Goal: Task Accomplishment & Management: Manage account settings

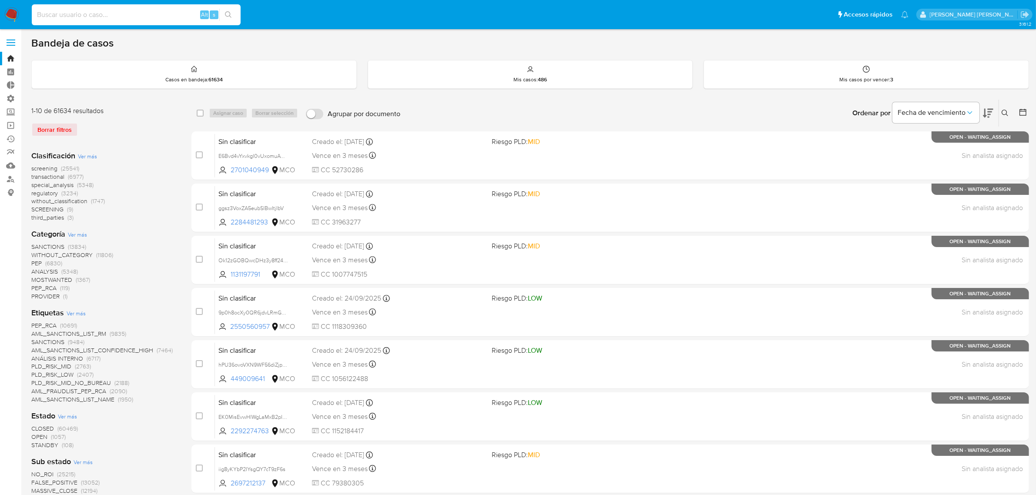
click at [168, 13] on input at bounding box center [136, 14] width 209 height 11
paste input "82847567"
type input "82847567"
click at [221, 15] on button "search-icon" at bounding box center [228, 15] width 18 height 12
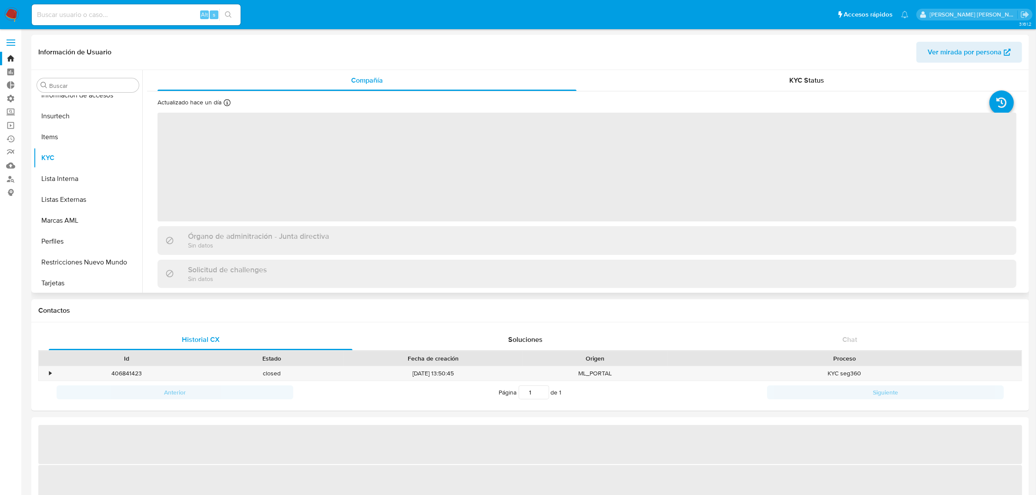
scroll to position [409, 0]
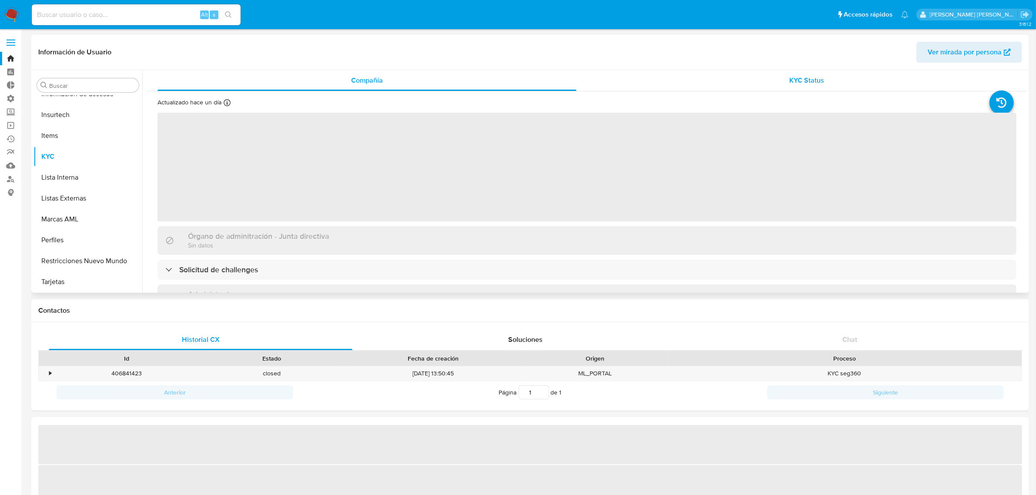
select select "10"
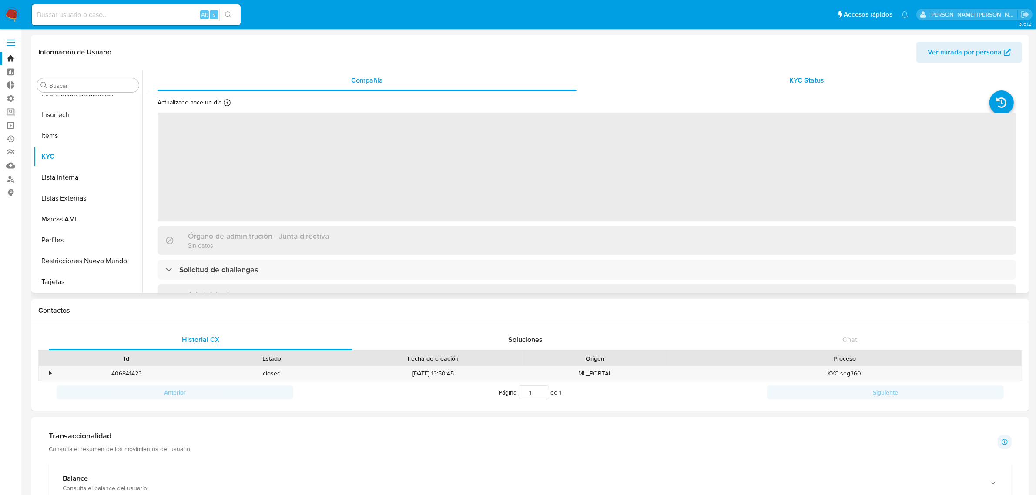
click at [752, 71] on div "KYC Status" at bounding box center [807, 80] width 419 height 21
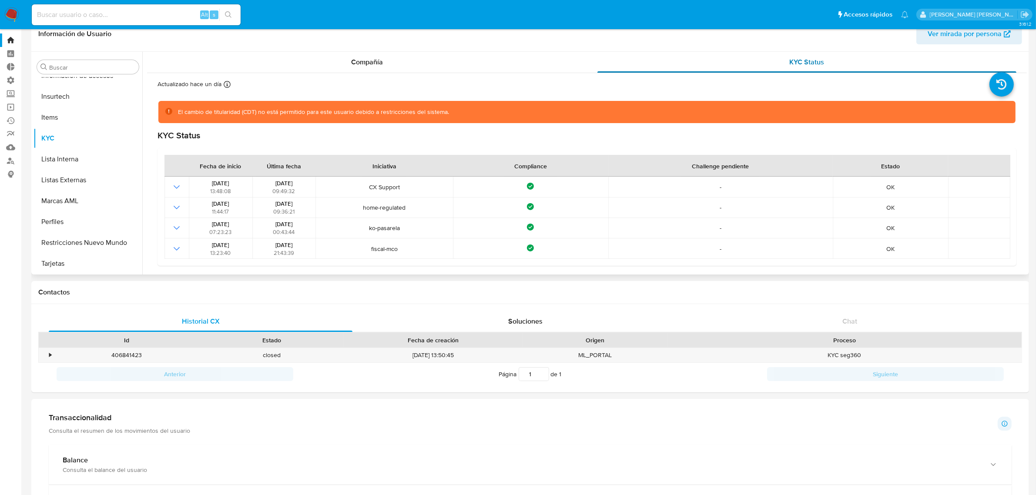
scroll to position [0, 0]
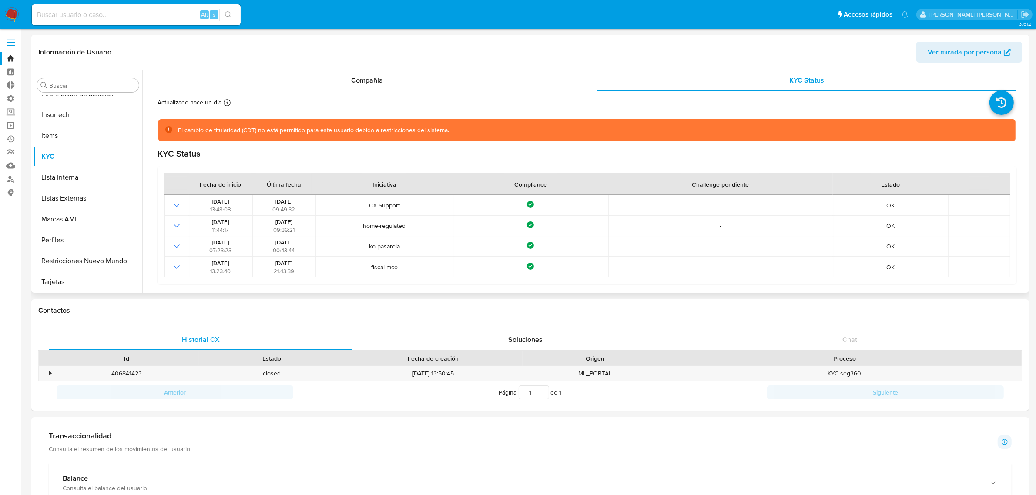
click at [945, 49] on span "Ver mirada por persona" at bounding box center [965, 52] width 74 height 21
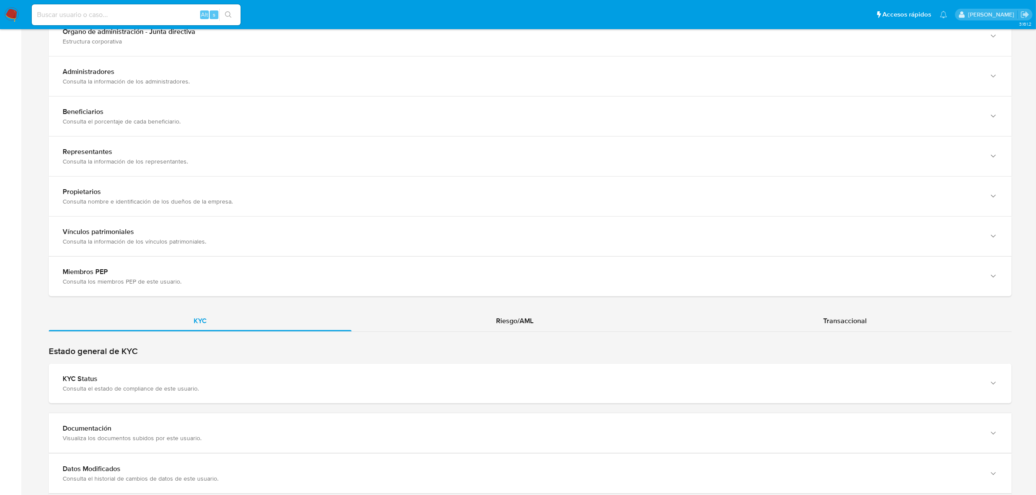
scroll to position [762, 0]
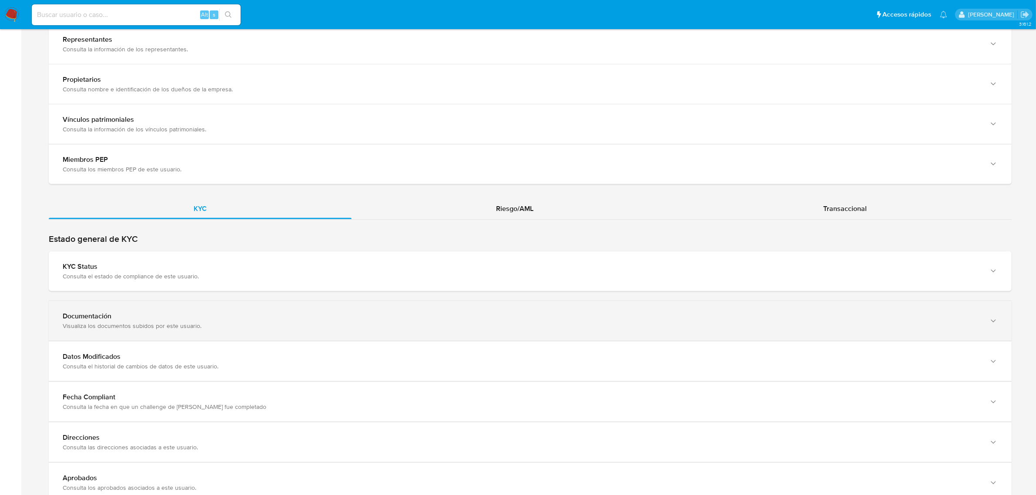
click at [214, 332] on div "Documentación Visualiza los documentos subidos por este usuario." at bounding box center [530, 321] width 963 height 40
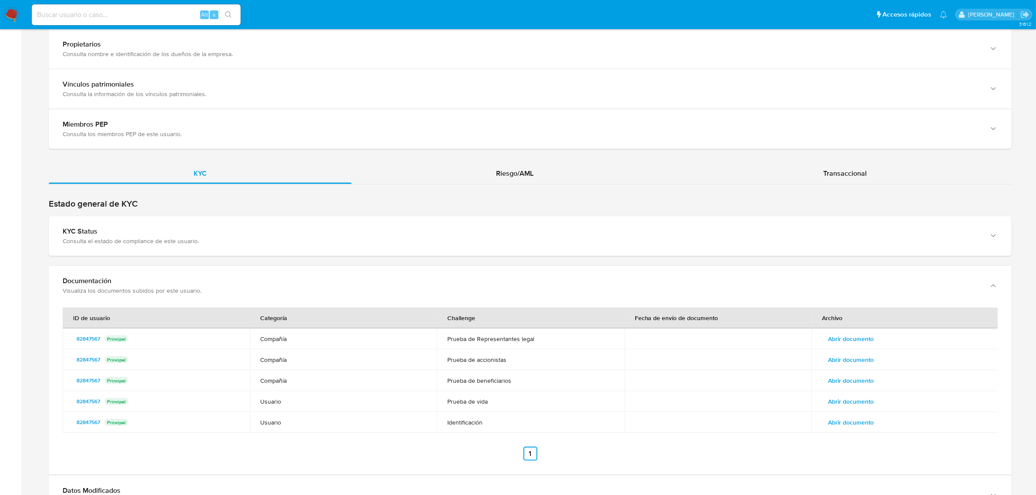
scroll to position [816, 0]
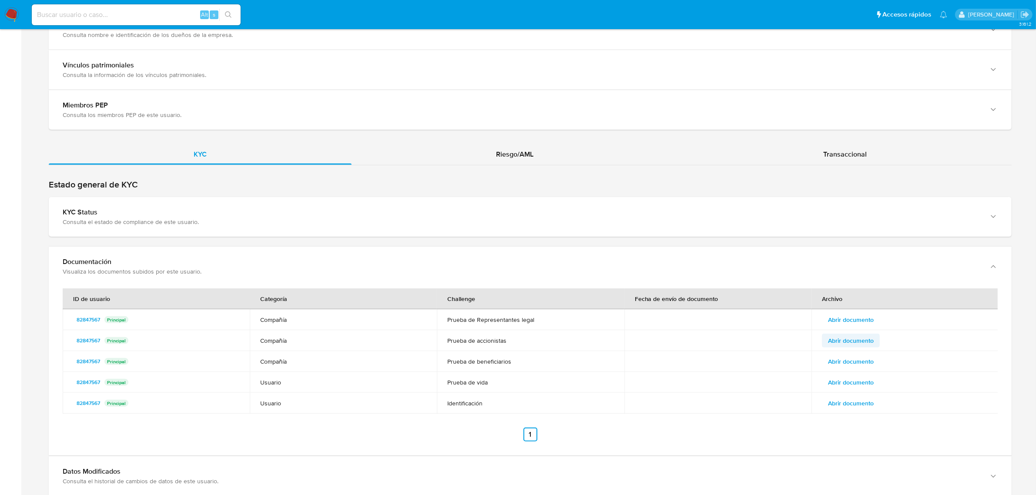
click at [852, 342] on span "Abrir documento" at bounding box center [851, 341] width 46 height 12
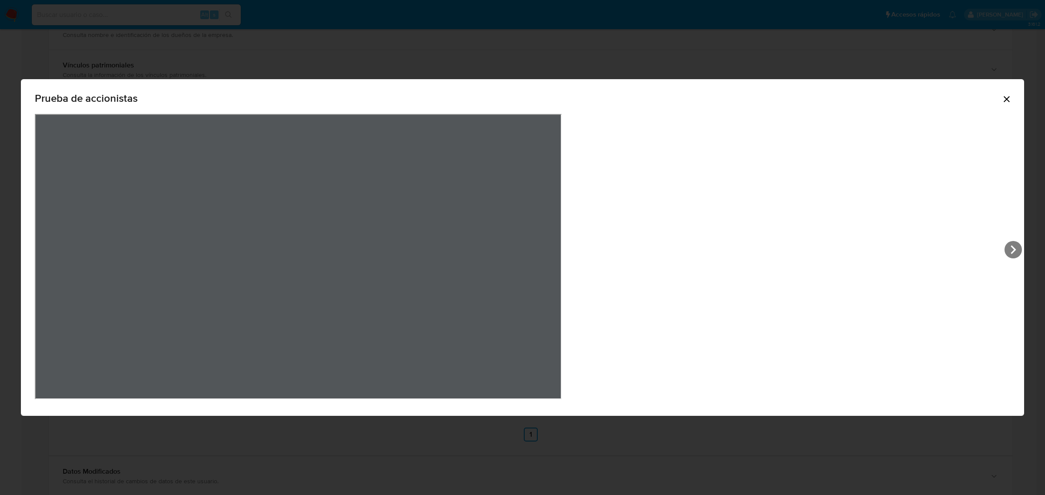
click at [1001, 96] on icon "Cerrar" at bounding box center [1006, 99] width 10 height 10
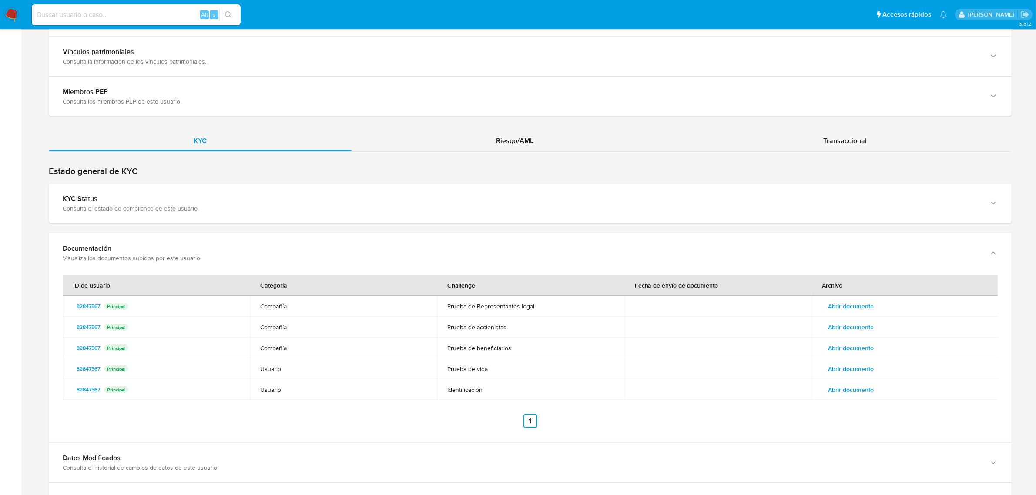
scroll to position [821, 0]
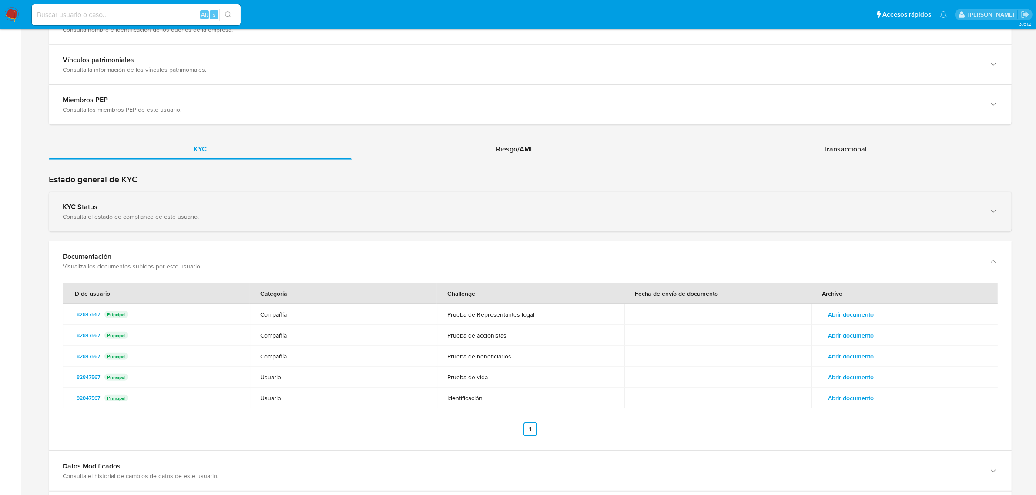
click at [182, 212] on div "KYC Status" at bounding box center [522, 207] width 918 height 9
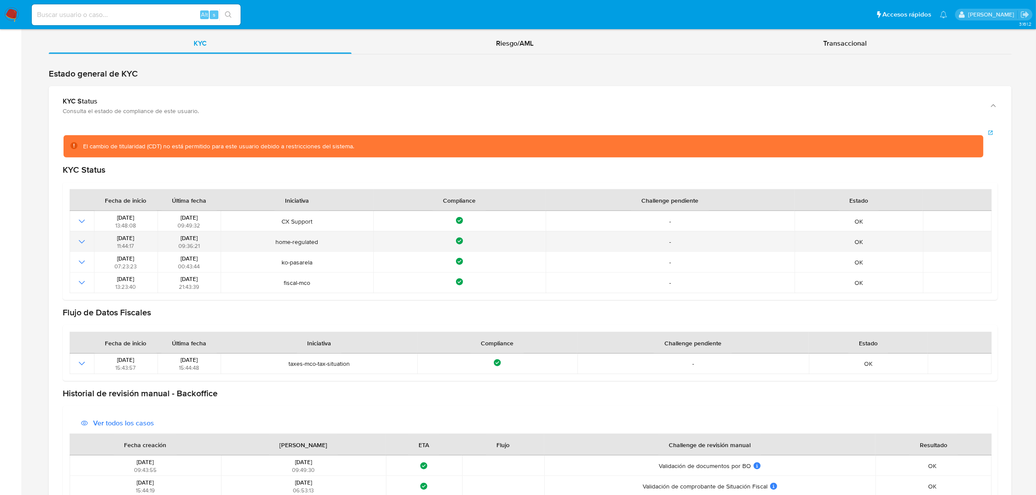
scroll to position [930, 0]
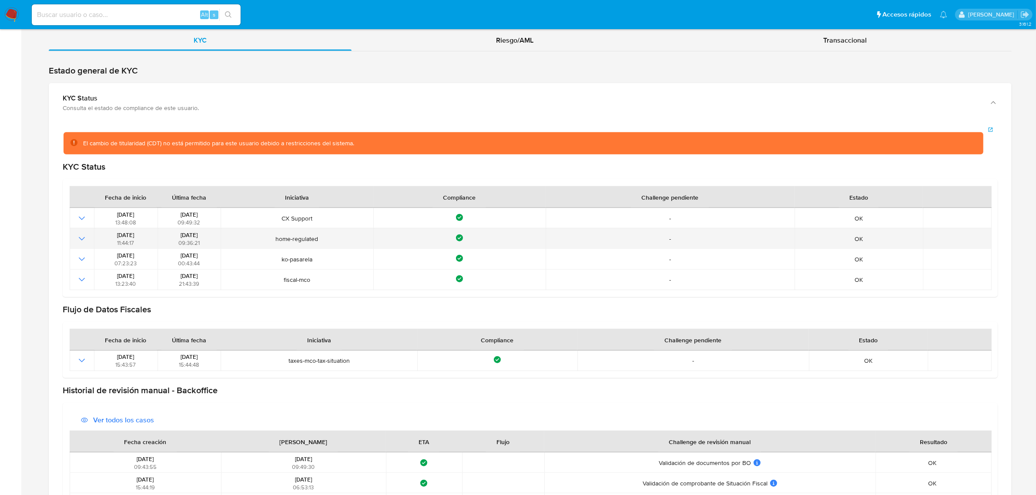
click at [77, 238] on icon "Mostrar operación" at bounding box center [82, 239] width 10 height 10
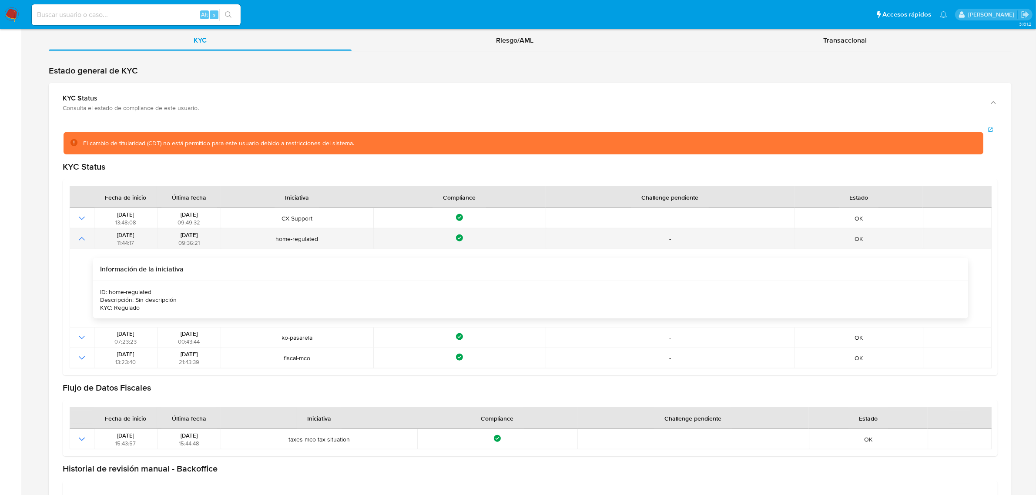
click at [77, 238] on icon "Mostrar operación" at bounding box center [82, 239] width 10 height 10
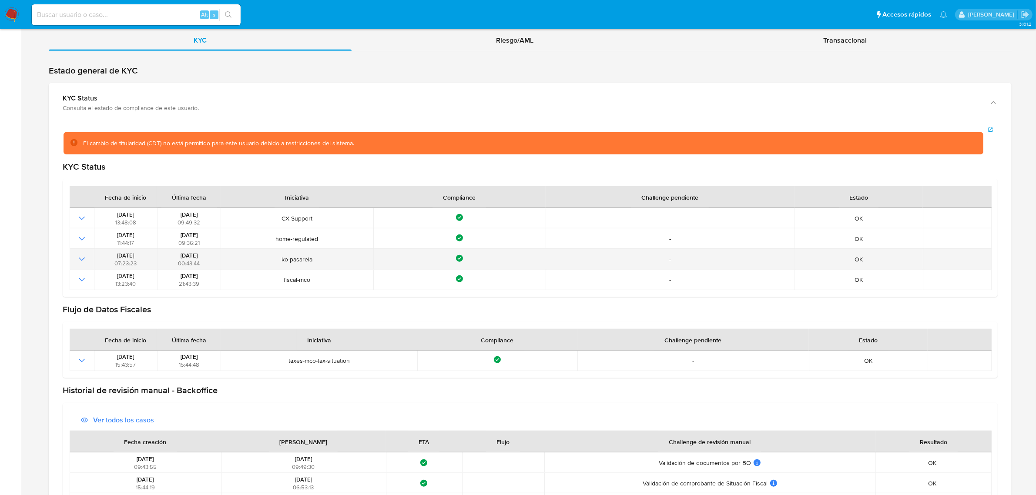
scroll to position [876, 0]
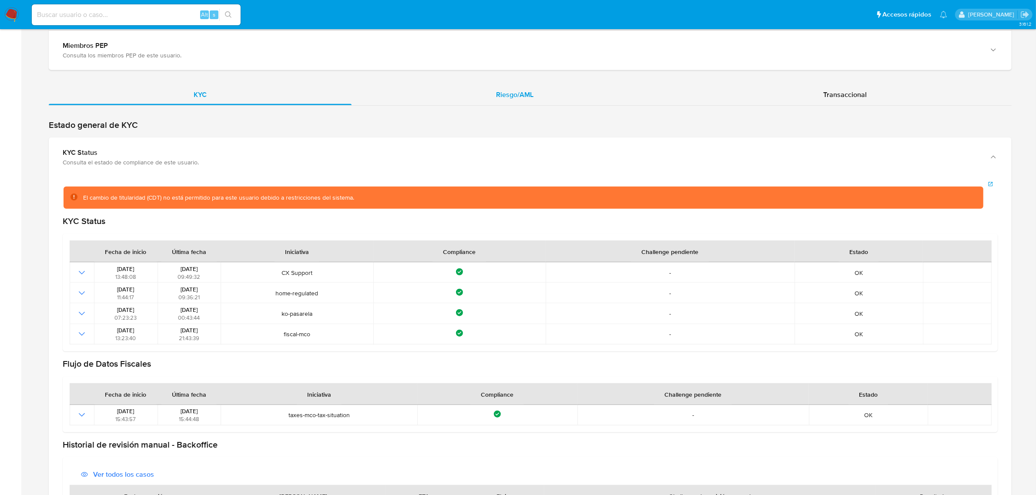
click at [508, 96] on span "Riesgo/AML" at bounding box center [515, 95] width 37 height 10
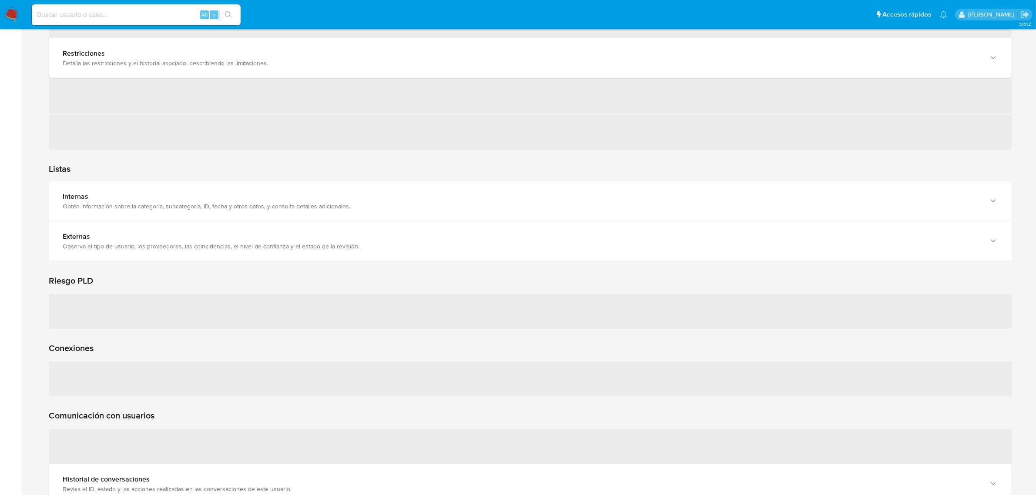
scroll to position [948, 0]
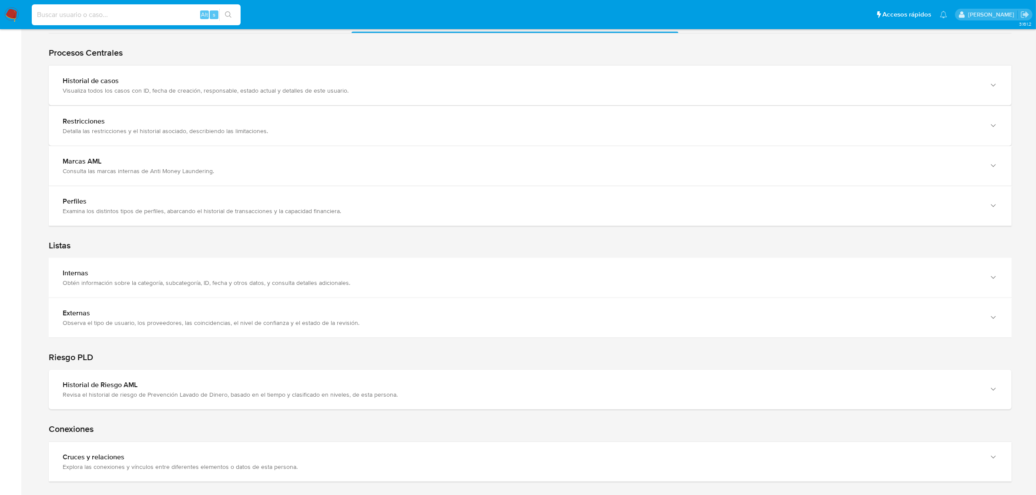
click at [133, 9] on input at bounding box center [136, 14] width 209 height 11
paste input "2674651780"
type input "2674651780"
click at [232, 12] on button "search-icon" at bounding box center [228, 15] width 18 height 12
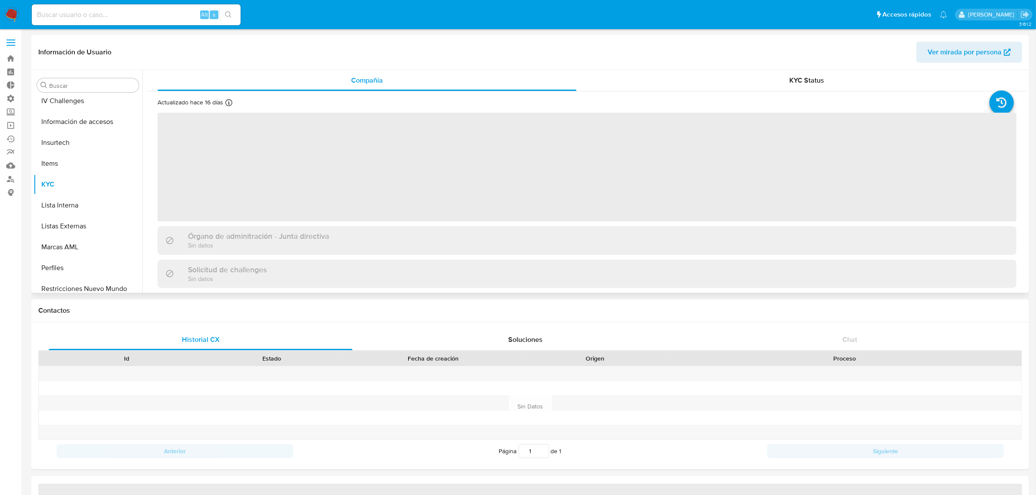
scroll to position [409, 0]
select select "10"
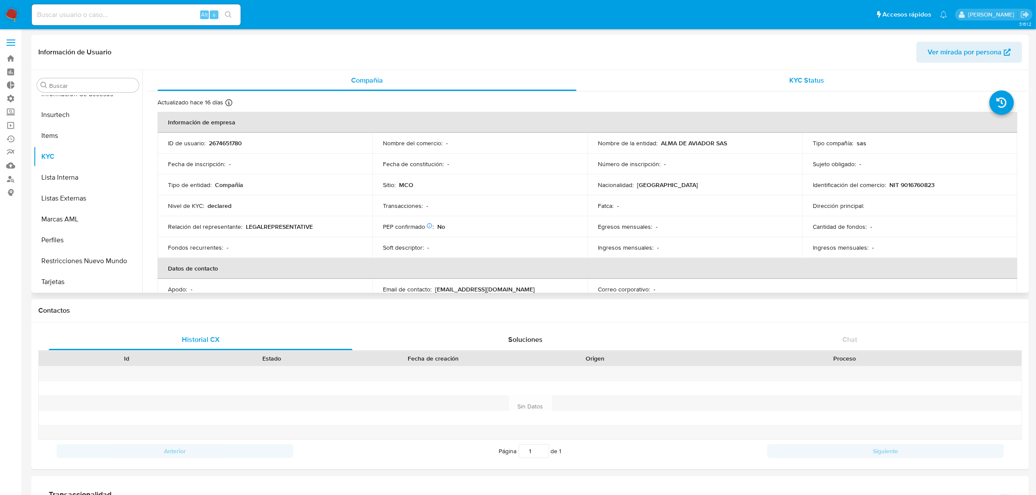
click at [777, 79] on div "KYC Status" at bounding box center [807, 80] width 419 height 21
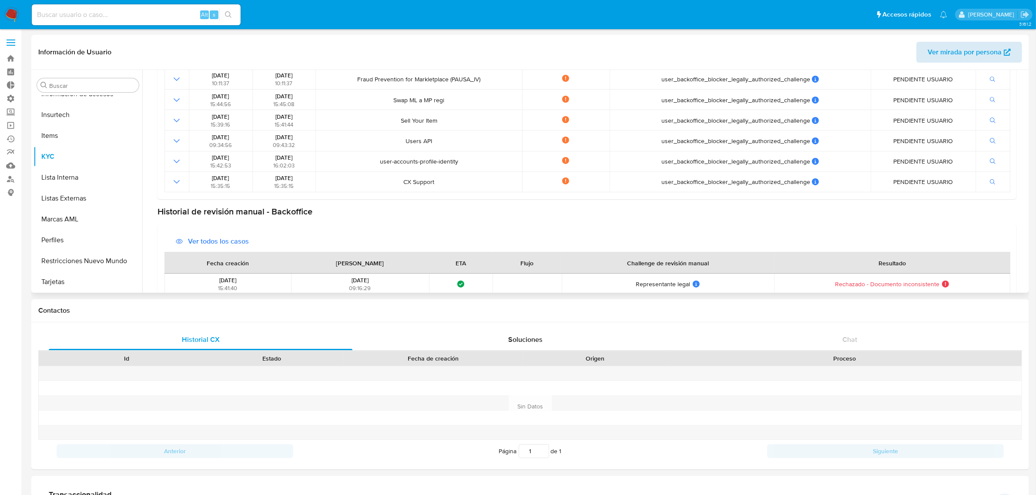
scroll to position [84, 0]
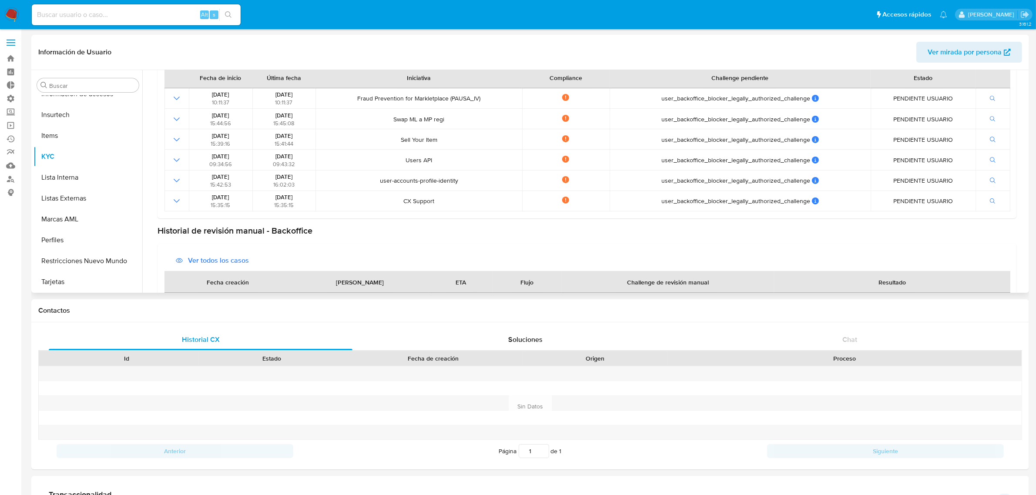
click at [949, 55] on span "Ver mirada por persona" at bounding box center [965, 52] width 74 height 21
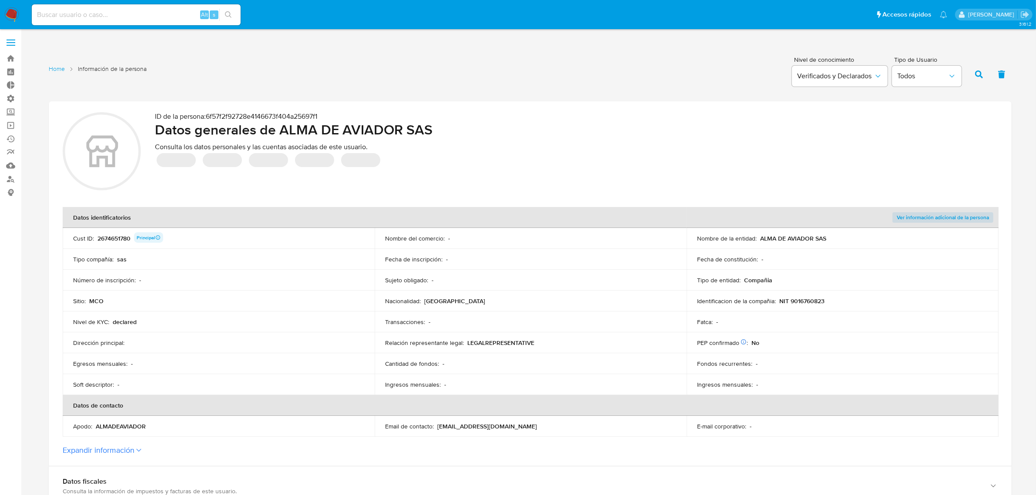
scroll to position [434, 0]
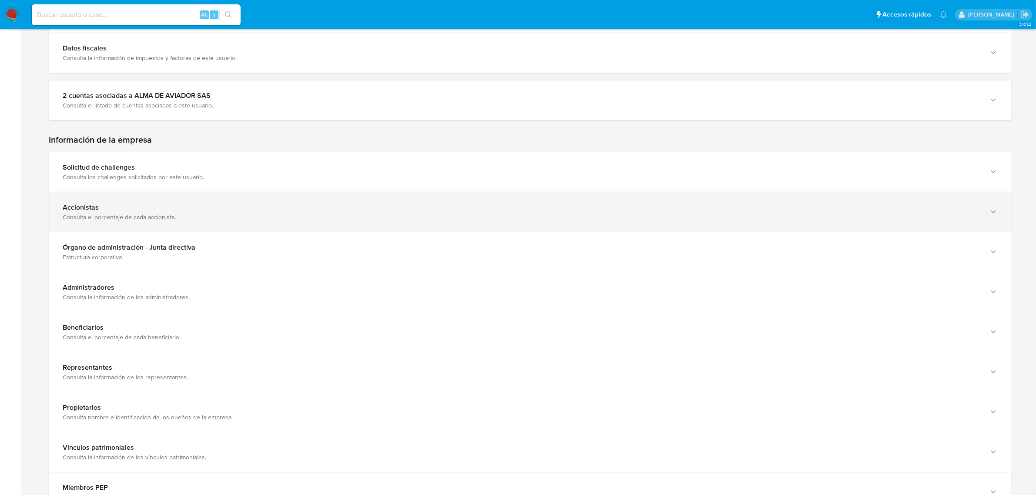
click at [94, 203] on div "Accionistas" at bounding box center [522, 207] width 918 height 9
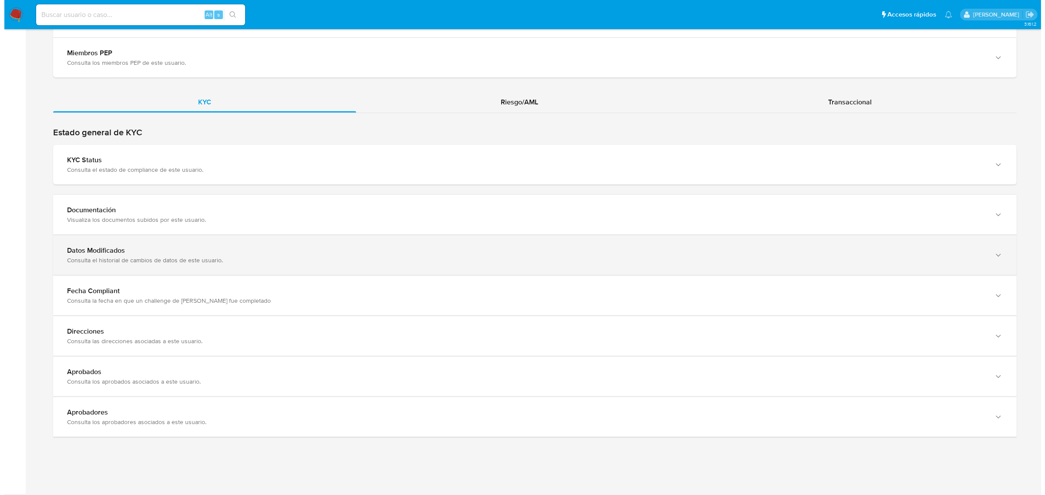
scroll to position [910, 0]
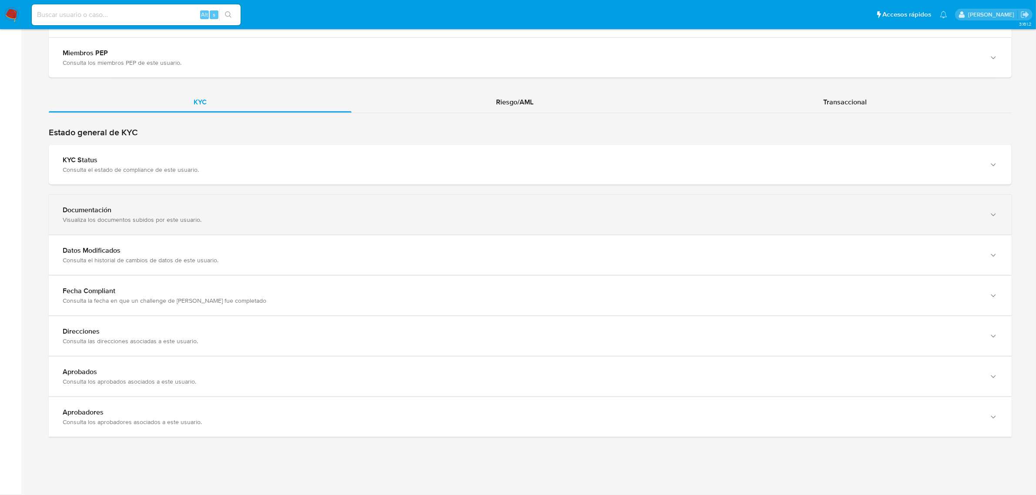
click at [102, 223] on div "Documentación Visualiza los documentos subidos por este usuario." at bounding box center [530, 215] width 963 height 40
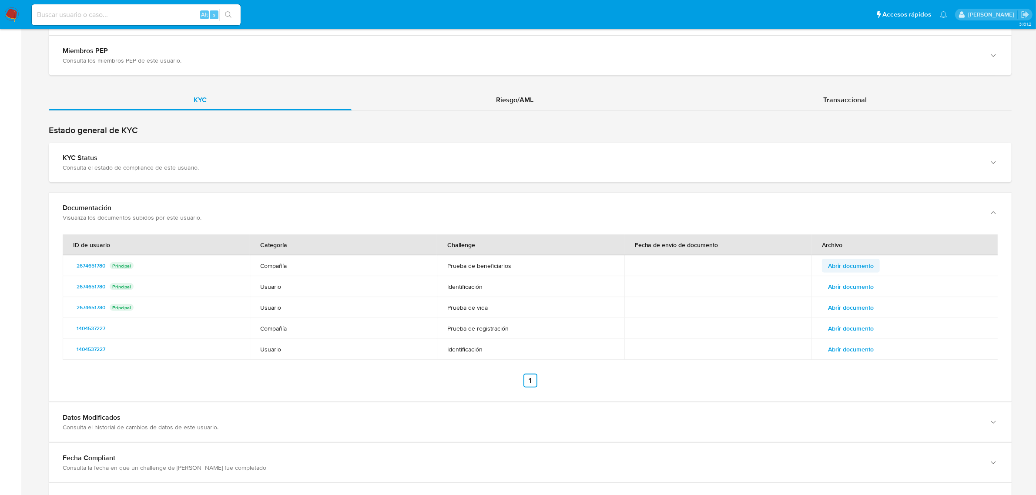
click at [854, 268] on span "Abrir documento" at bounding box center [851, 266] width 46 height 12
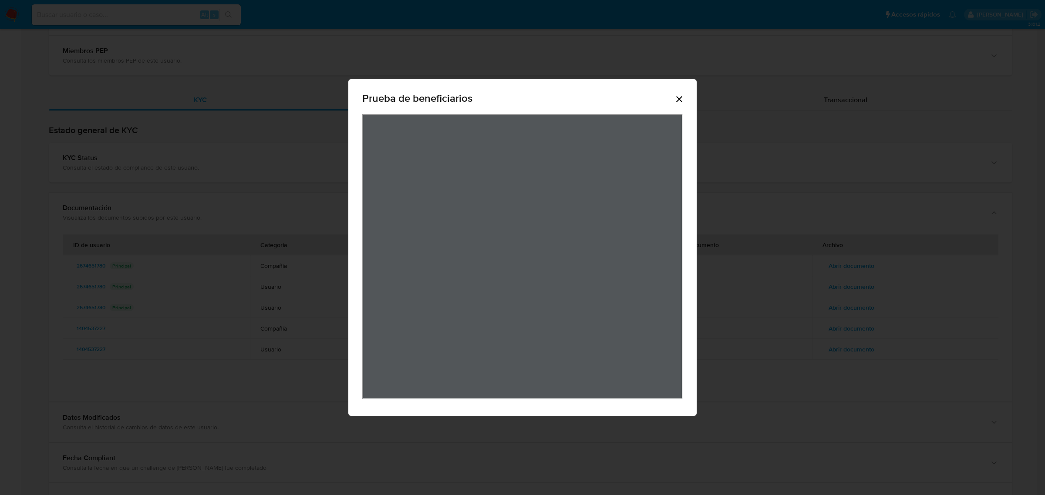
click at [679, 101] on icon "Cerrar" at bounding box center [679, 99] width 10 height 10
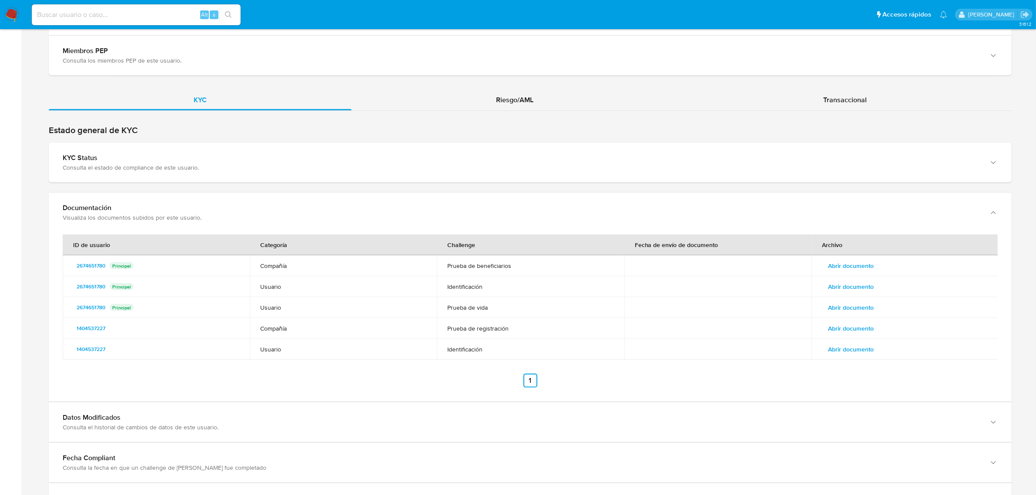
click at [841, 287] on span "Abrir documento" at bounding box center [851, 287] width 46 height 12
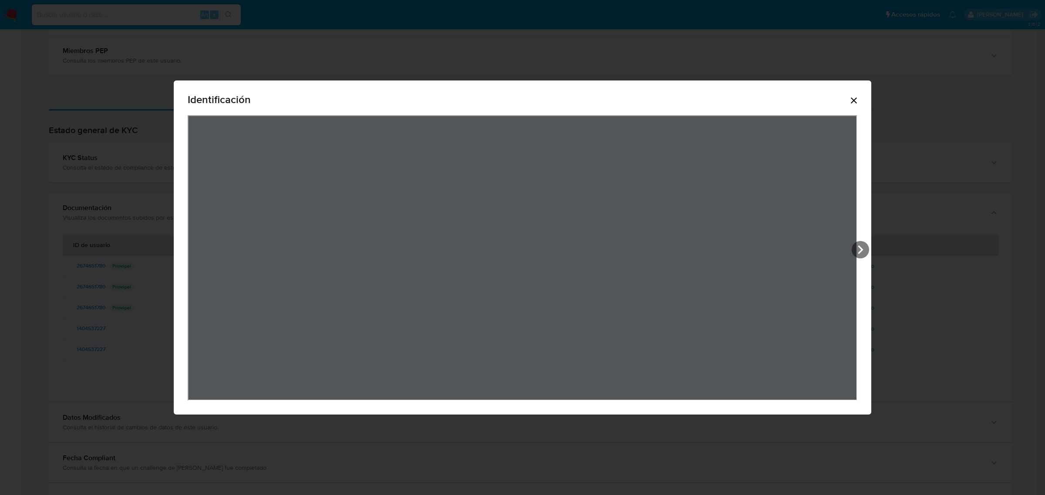
click at [857, 103] on icon "Cerrar" at bounding box center [854, 101] width 6 height 6
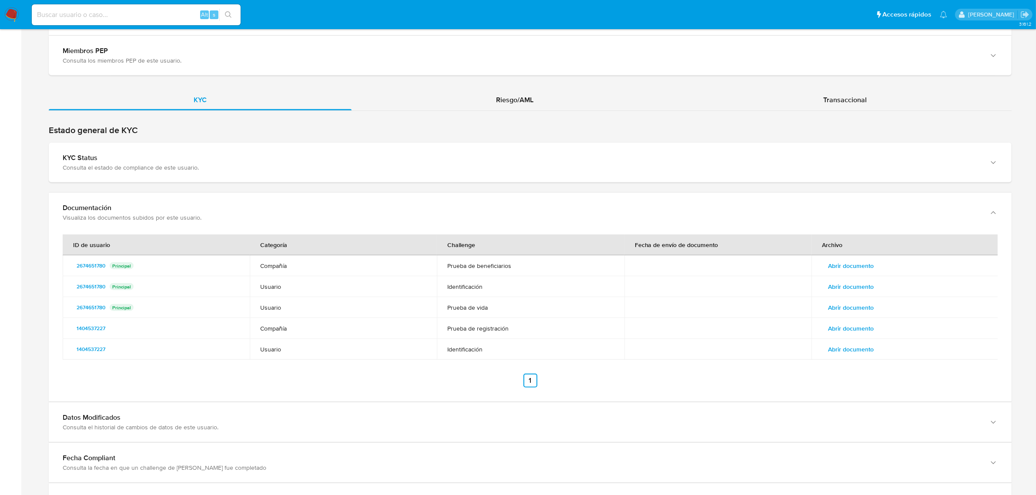
click at [866, 310] on span "Abrir documento" at bounding box center [851, 308] width 46 height 12
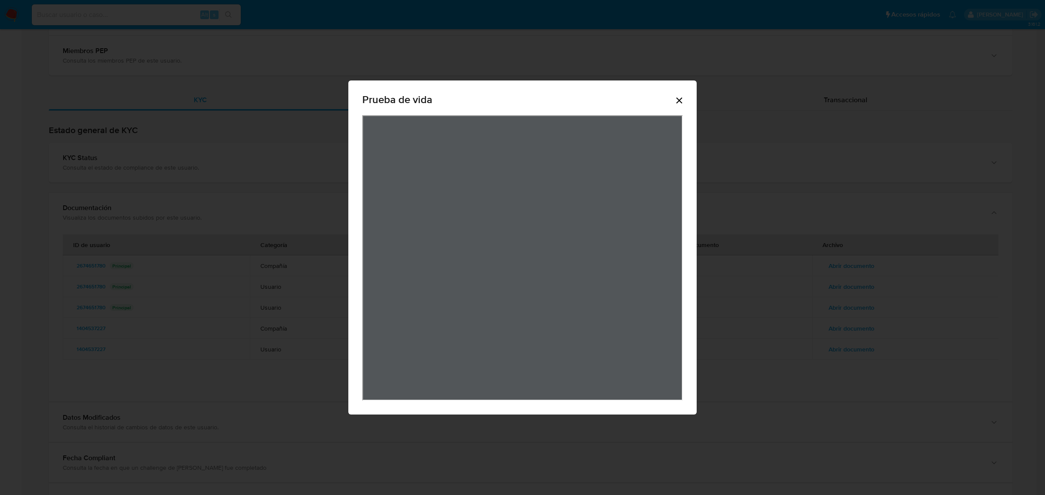
click at [675, 102] on icon "Cerrar" at bounding box center [679, 100] width 10 height 10
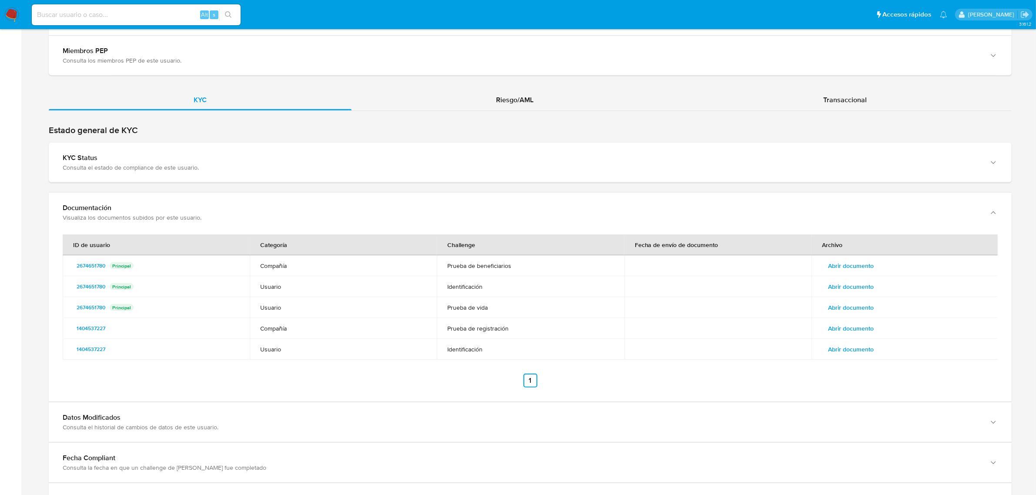
click at [871, 333] on span "Abrir documento" at bounding box center [851, 329] width 46 height 12
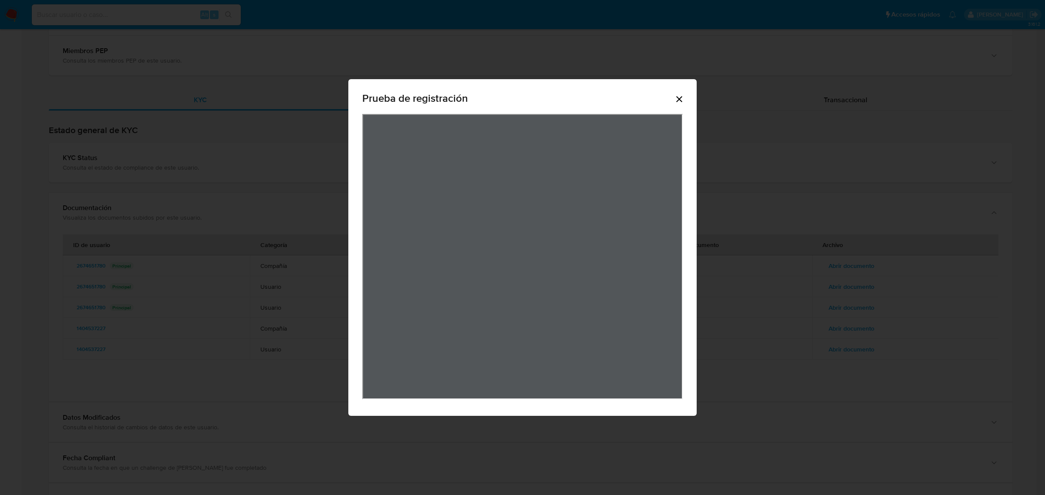
click at [684, 101] on icon "Cerrar" at bounding box center [679, 99] width 10 height 10
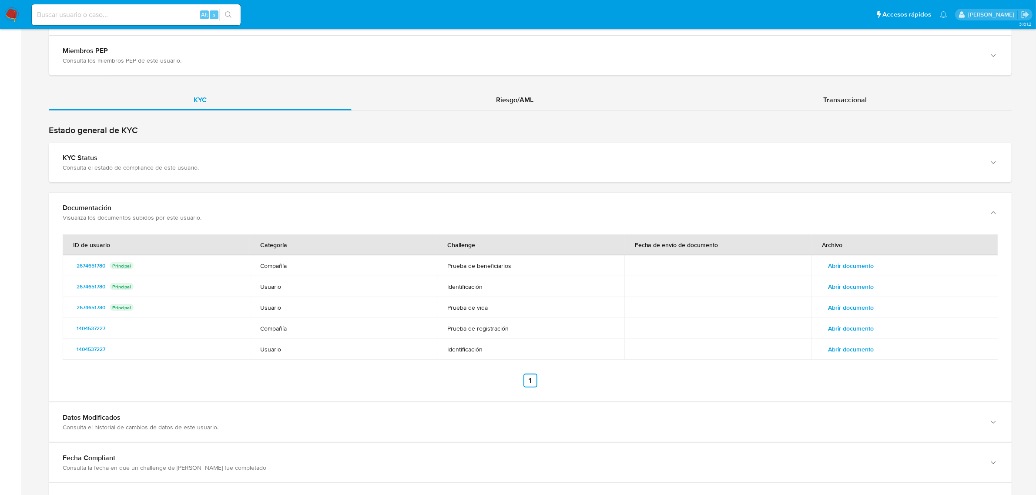
click at [858, 347] on span "Abrir documento" at bounding box center [851, 349] width 46 height 12
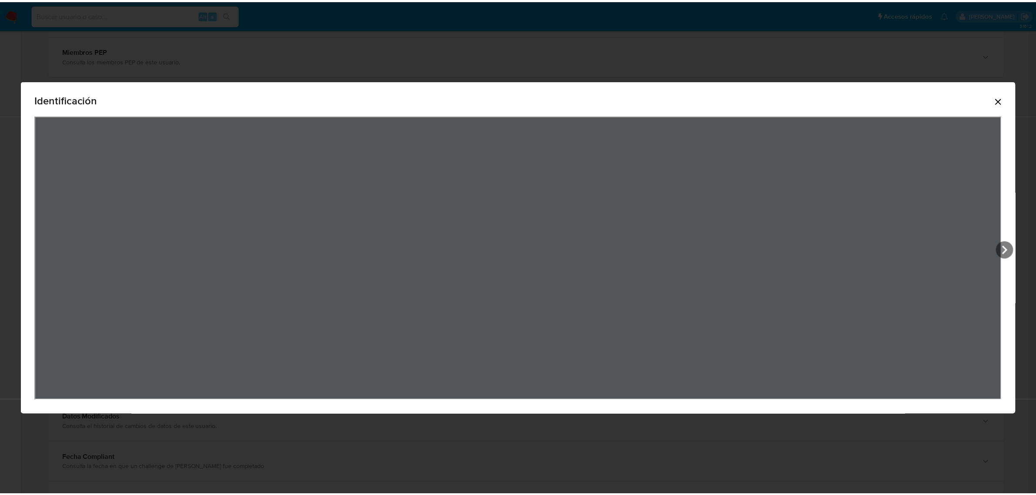
scroll to position [109, 0]
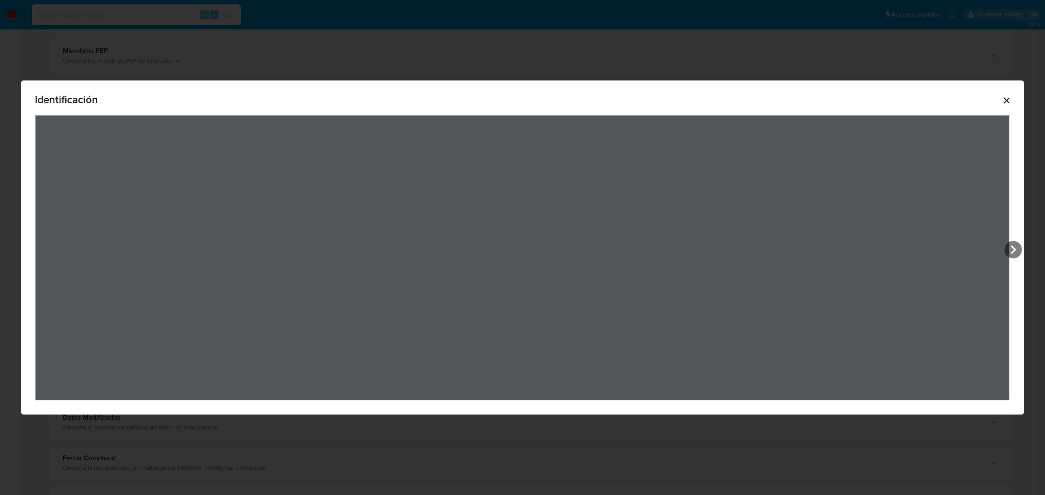
drag, startPoint x: 1009, startPoint y: 98, endPoint x: 846, endPoint y: 236, distance: 213.4
click at [1009, 99] on icon "Cerrar" at bounding box center [1006, 100] width 10 height 10
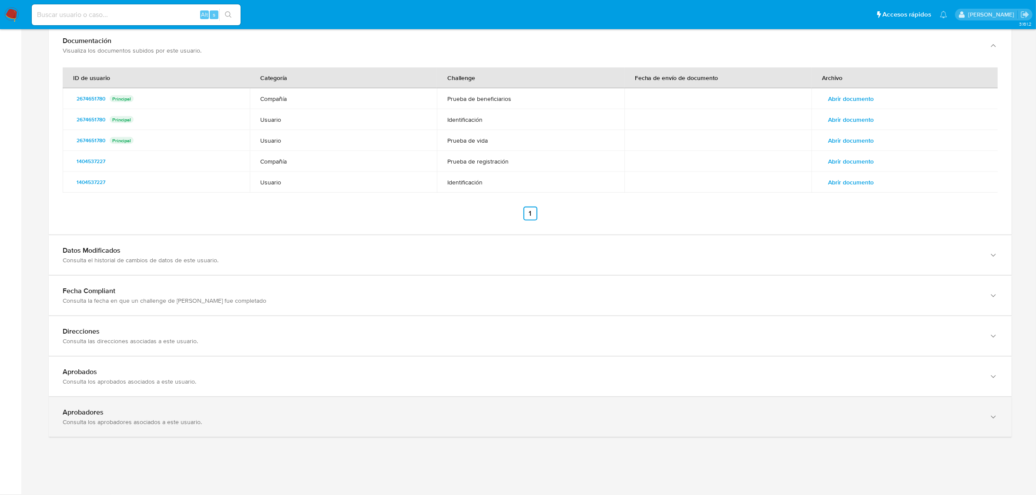
scroll to position [1079, 0]
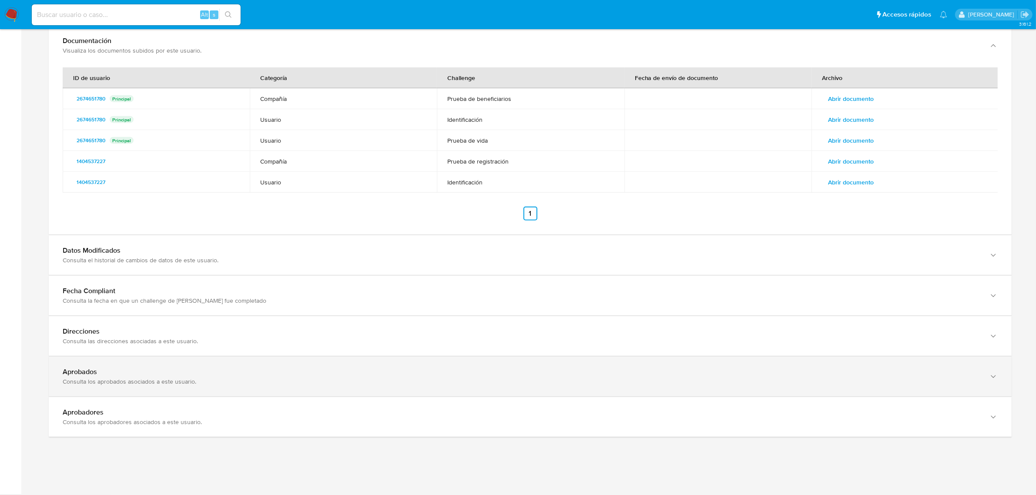
click at [227, 390] on div "Aprobados Consulta los aprobados asociados a este usuario." at bounding box center [530, 377] width 963 height 40
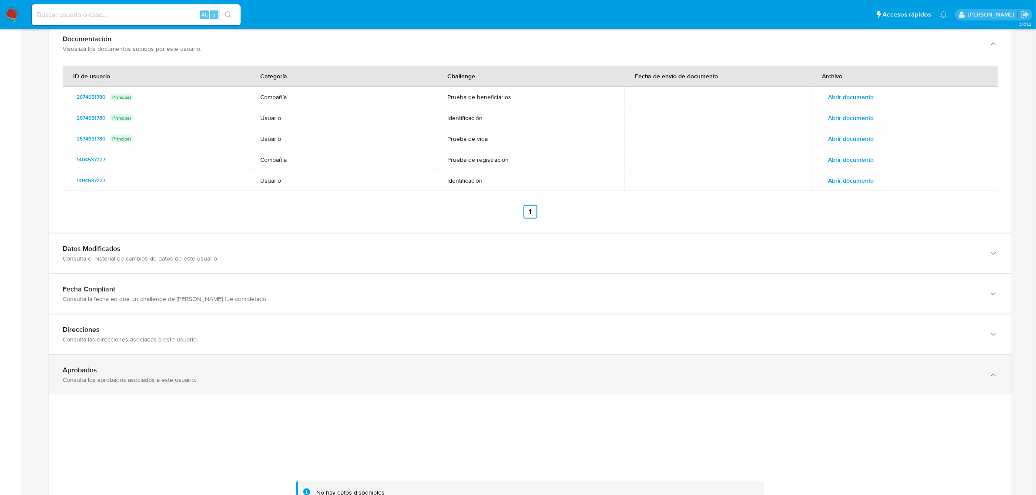
click at [265, 380] on div "Consulta los aprobados asociados a este usuario." at bounding box center [522, 380] width 918 height 8
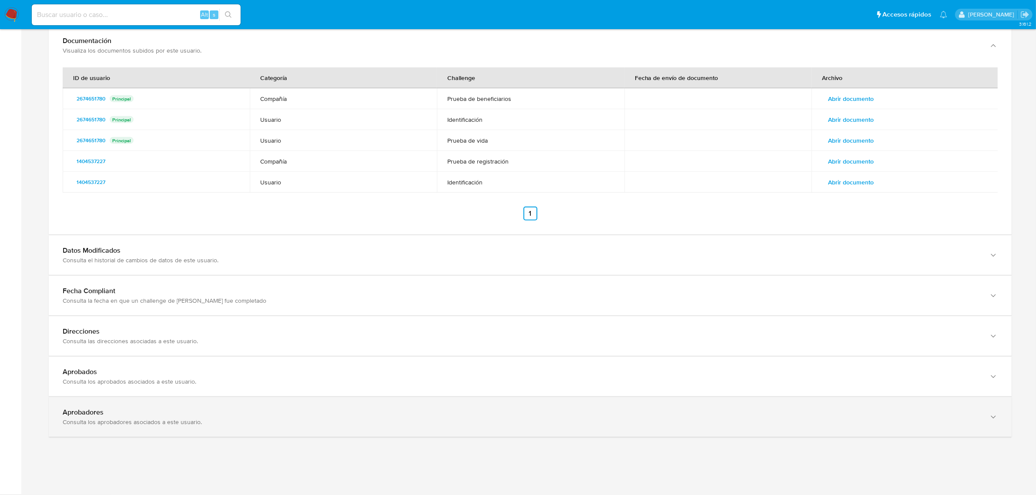
click at [248, 424] on div "Consulta los aprobadores asociados a este usuario." at bounding box center [522, 422] width 918 height 8
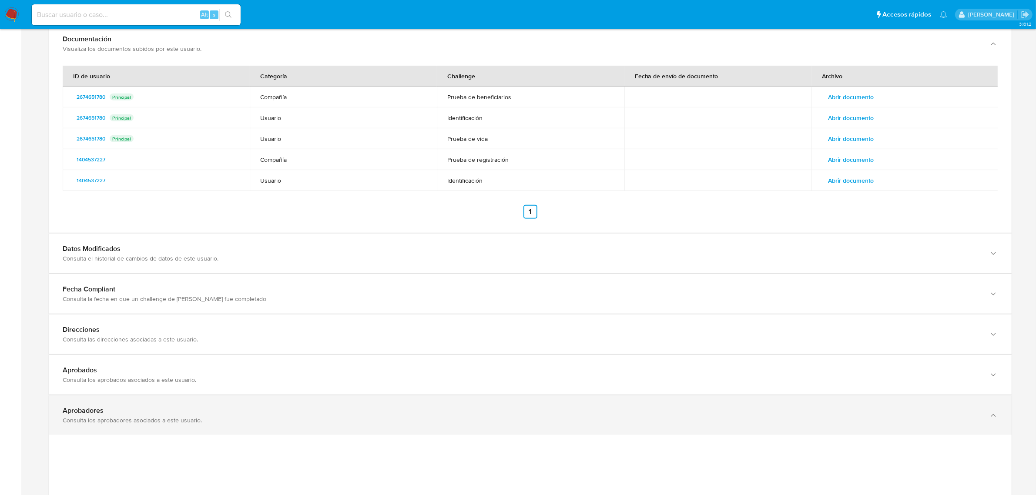
click at [248, 424] on div "Consulta los aprobadores asociados a este usuario." at bounding box center [522, 421] width 918 height 8
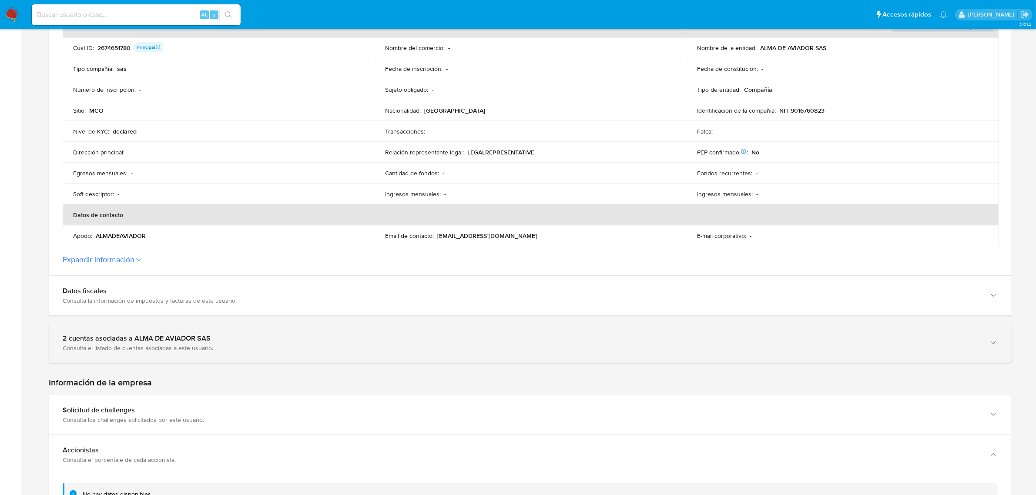
scroll to position [210, 0]
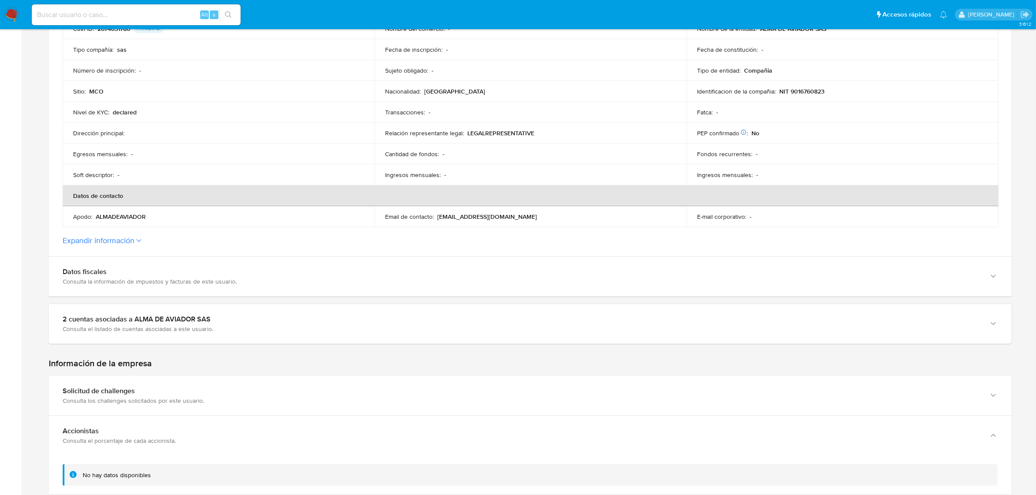
click at [109, 249] on section "ID de la persona : 6f57f2f92728e4146673f404a25697f1 Datos generales de ALMA DE …" at bounding box center [530, 74] width 963 height 365
click at [108, 245] on button "Expandir información" at bounding box center [99, 241] width 72 height 10
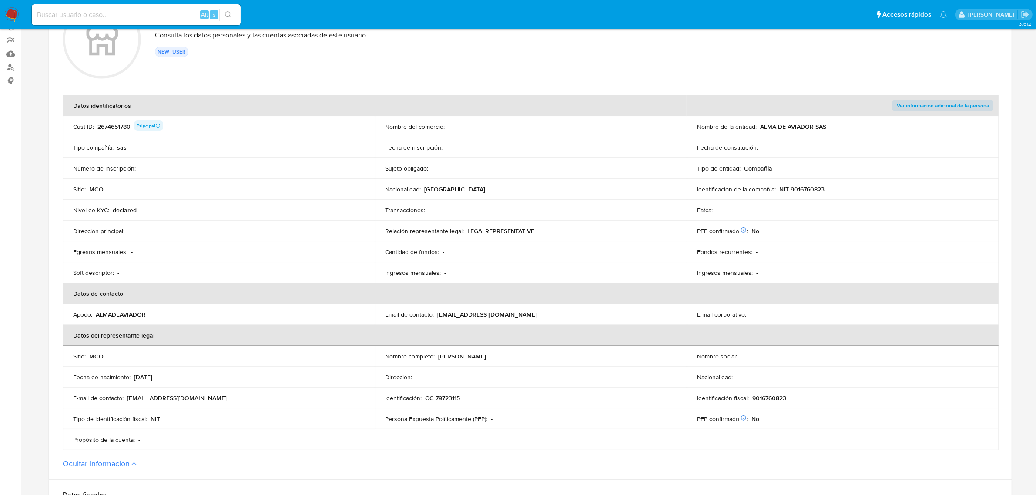
scroll to position [101, 0]
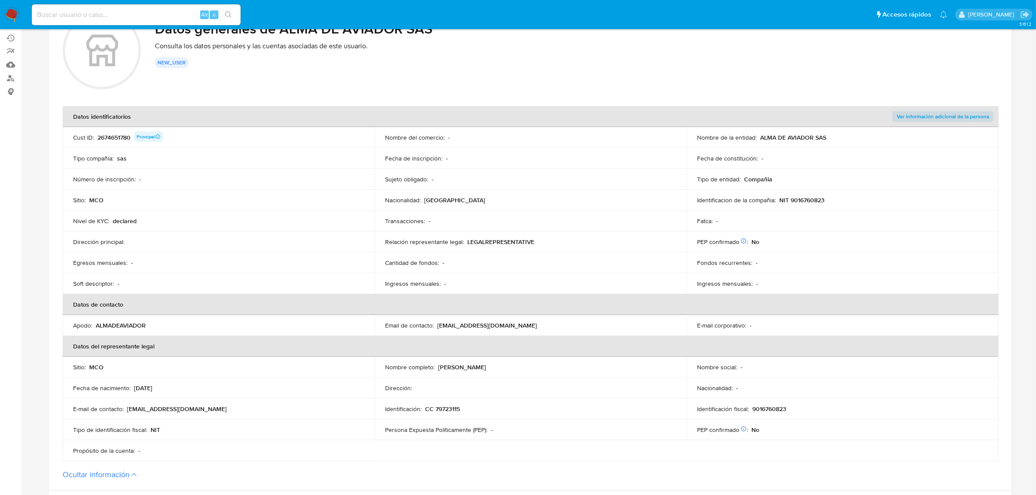
click at [181, 16] on input at bounding box center [136, 14] width 209 height 11
paste input "2655458784"
type input "2655458784"
click at [225, 14] on icon "search-icon" at bounding box center [228, 14] width 7 height 7
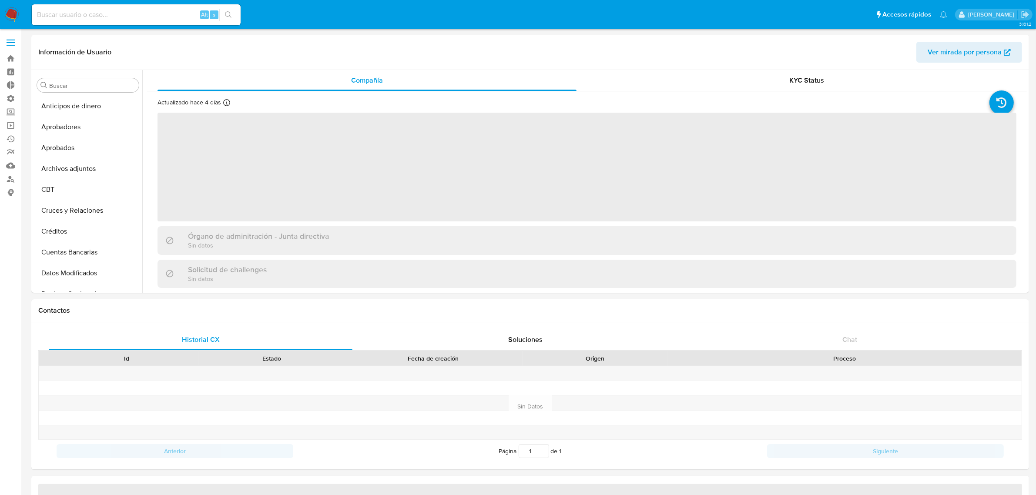
scroll to position [409, 0]
select select "10"
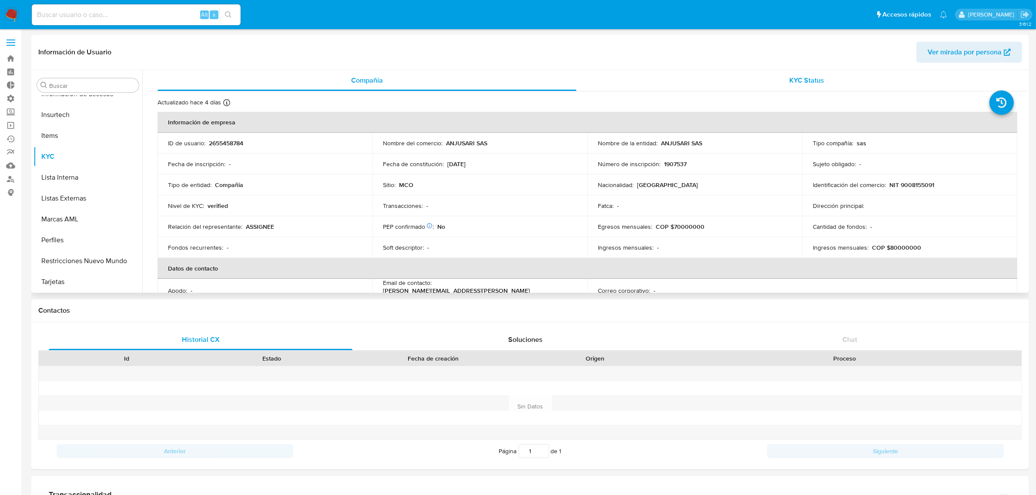
click at [825, 72] on div "KYC Status" at bounding box center [807, 80] width 419 height 21
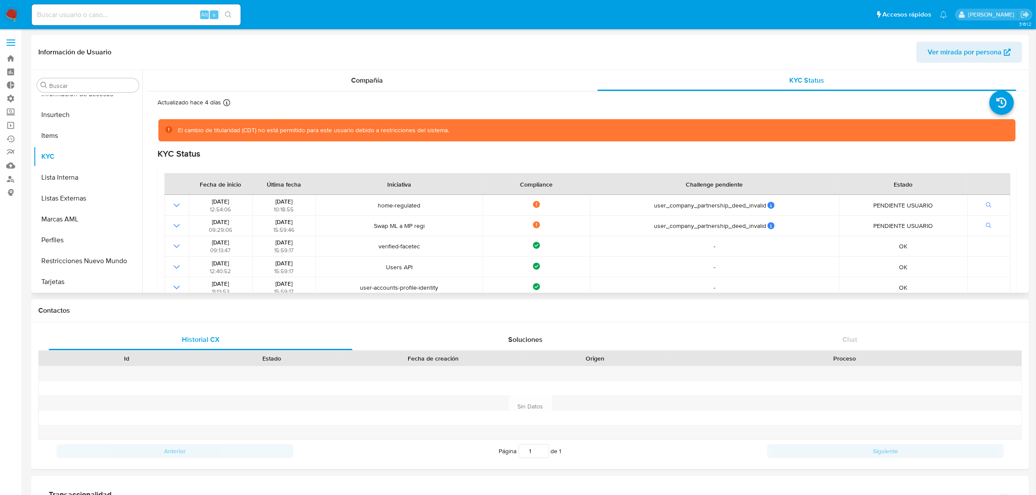
click at [938, 51] on span "Ver mirada por persona" at bounding box center [965, 52] width 74 height 21
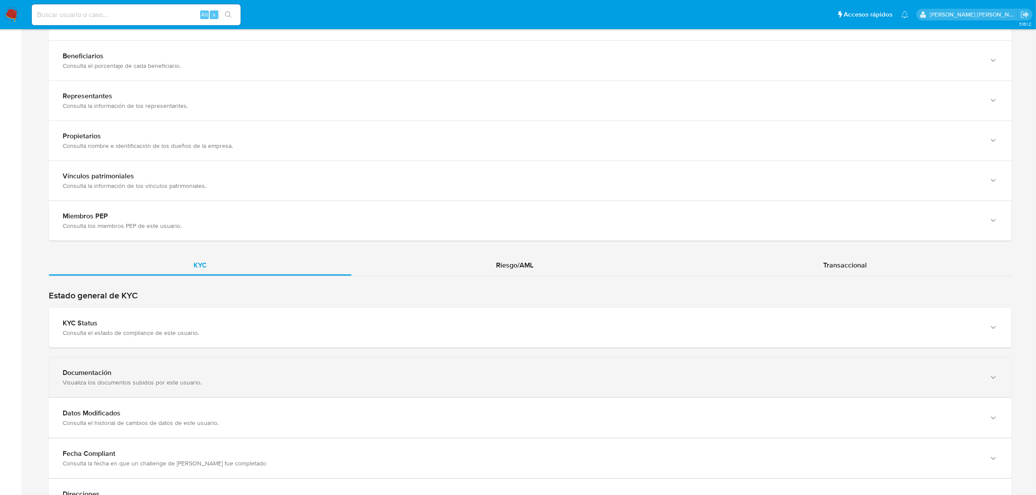
scroll to position [706, 0]
click at [144, 364] on div "Documentación Visualiza los documentos subidos por este usuario." at bounding box center [530, 377] width 963 height 40
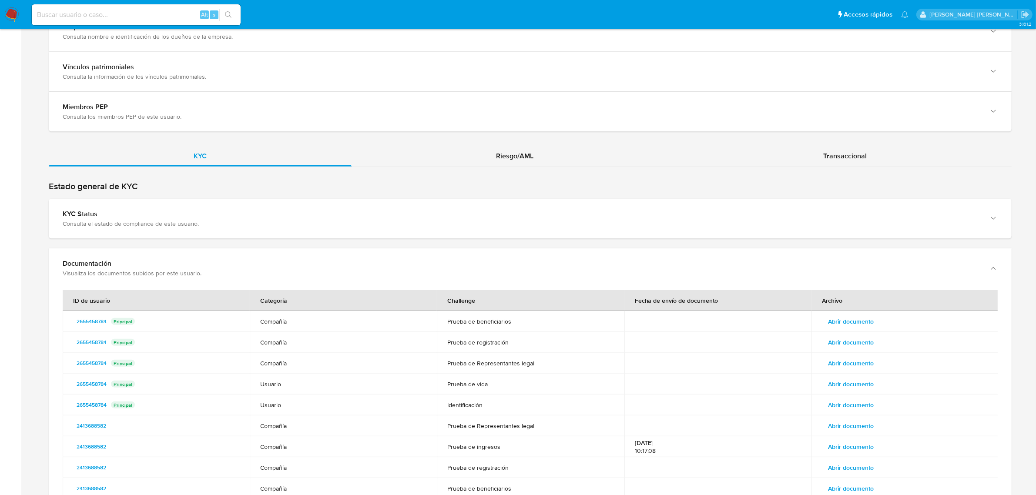
scroll to position [923, 0]
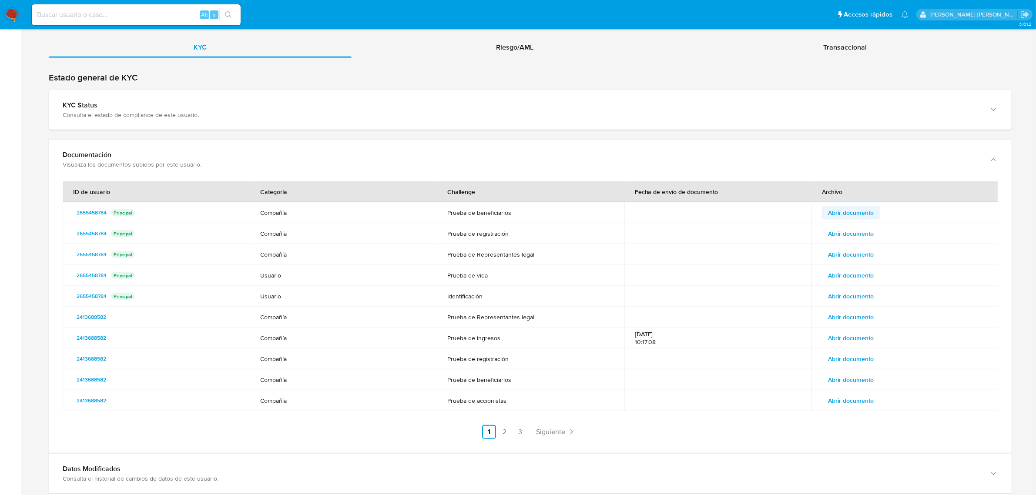
click at [849, 212] on span "Abrir documento" at bounding box center [851, 213] width 46 height 12
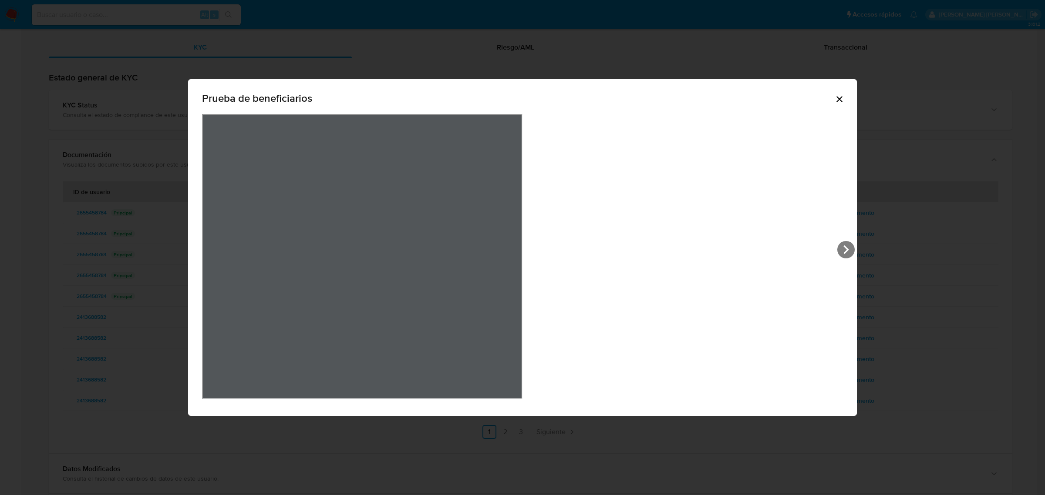
click at [834, 101] on icon "Cerrar" at bounding box center [839, 99] width 10 height 10
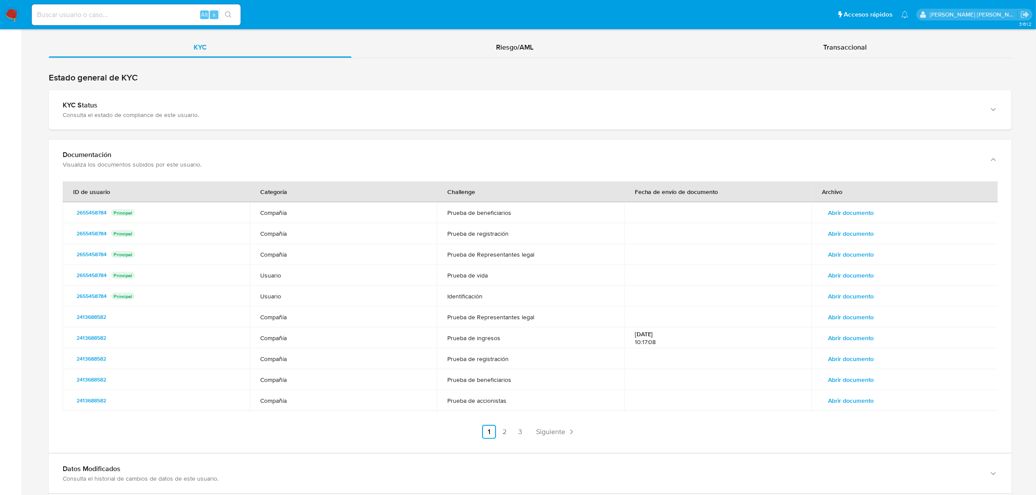
click at [851, 234] on span "Abrir documento" at bounding box center [851, 234] width 46 height 12
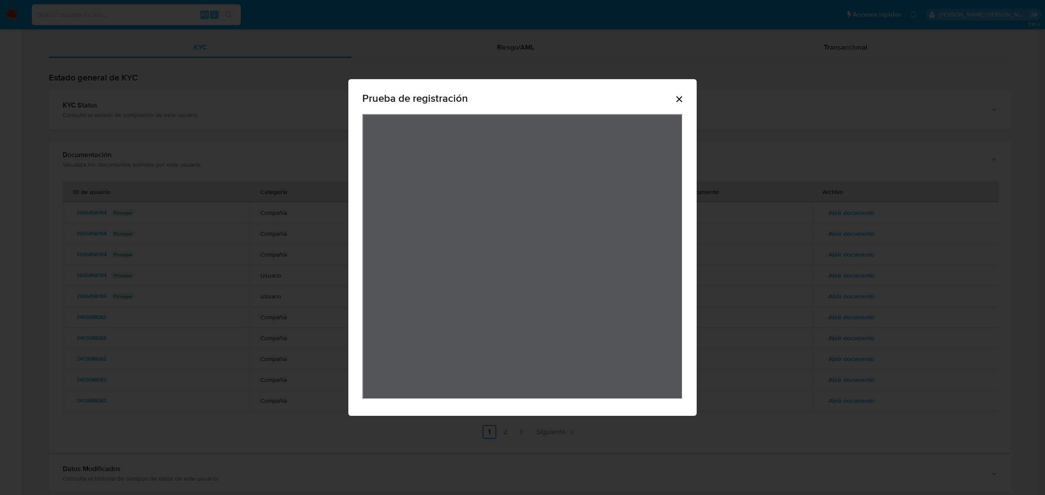
click at [680, 102] on icon "Cerrar" at bounding box center [679, 99] width 10 height 10
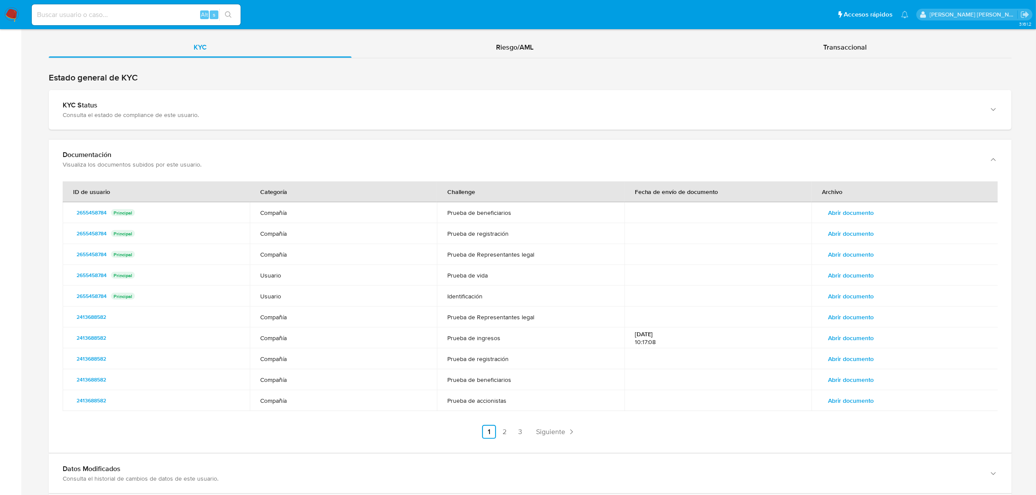
click at [843, 398] on span "Abrir documento" at bounding box center [851, 401] width 46 height 12
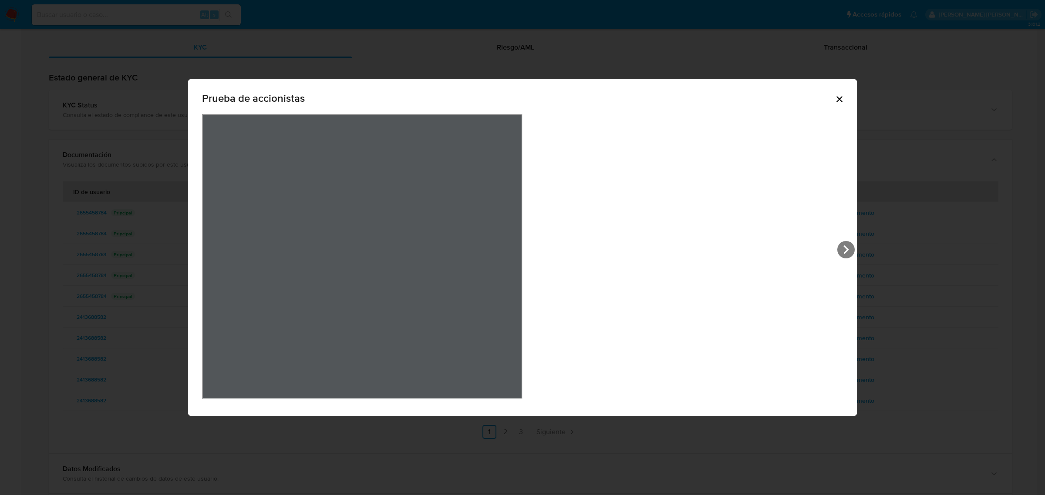
click at [834, 103] on icon "Cerrar" at bounding box center [839, 99] width 10 height 10
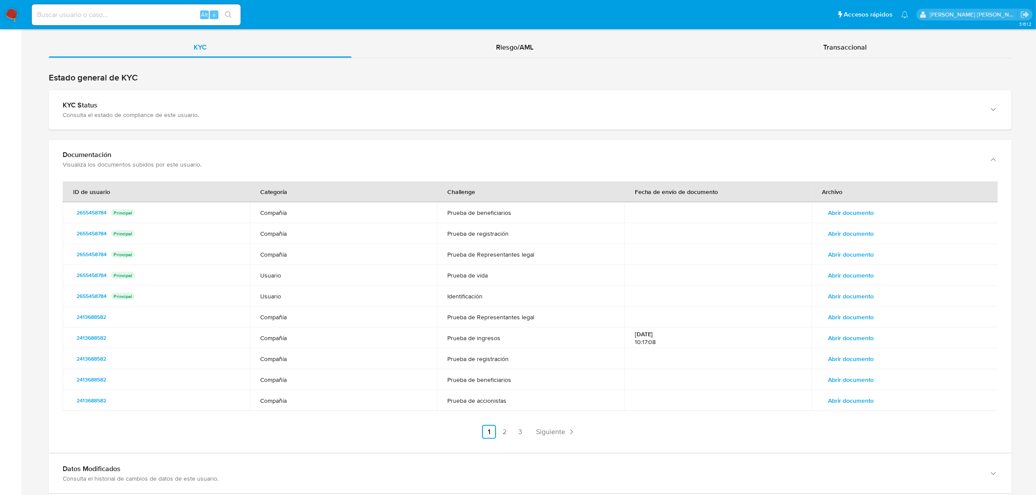
click at [865, 336] on span "Abrir documento" at bounding box center [851, 338] width 46 height 12
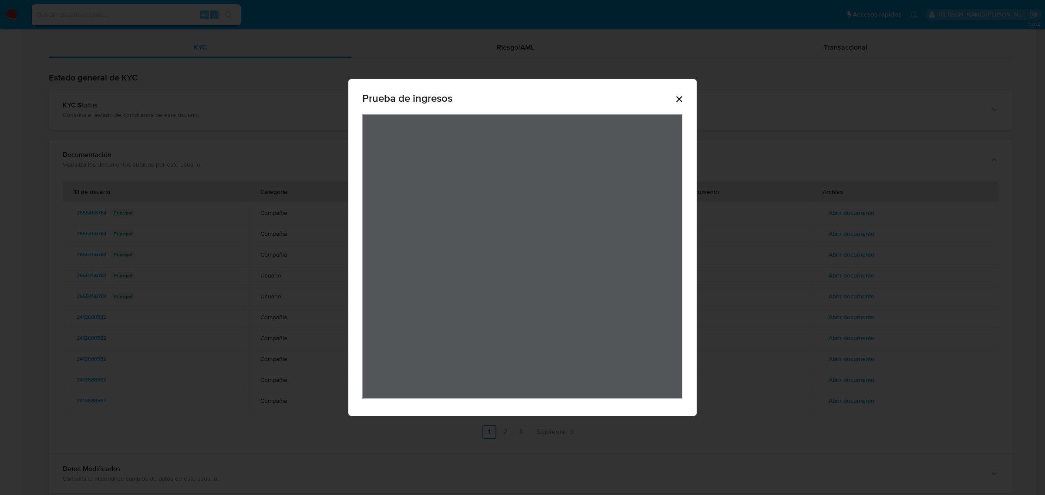
click at [679, 99] on icon "Cerrar" at bounding box center [679, 99] width 6 height 6
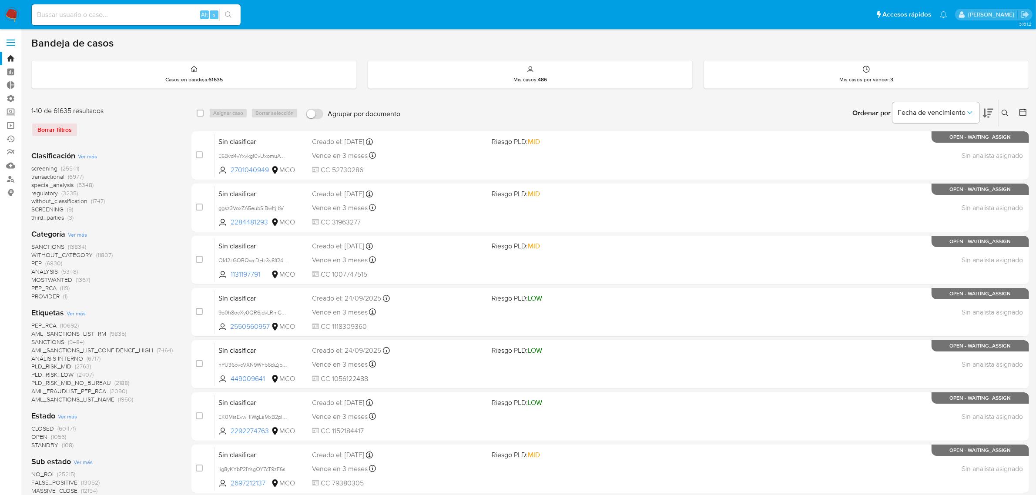
click at [11, 22] on img at bounding box center [11, 14] width 15 height 15
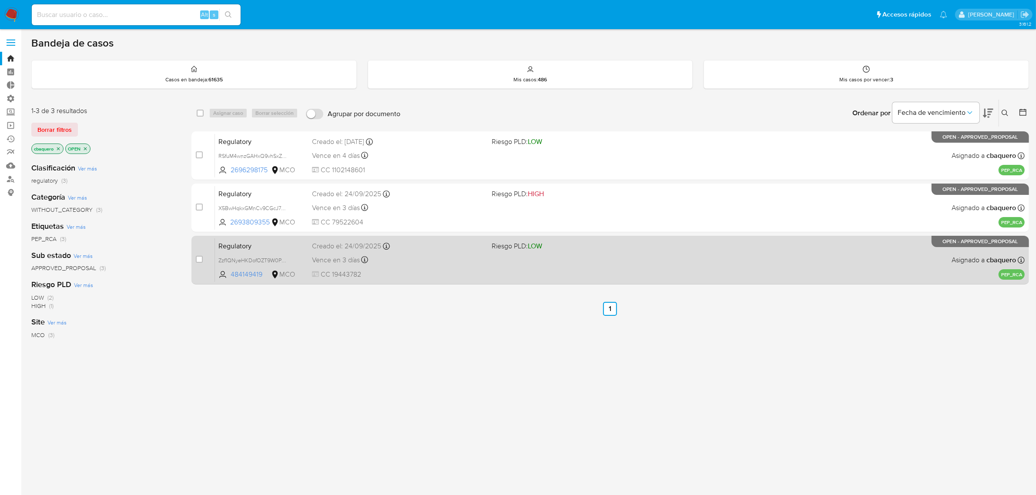
click at [443, 268] on div "Regulatory Zzf1QNyeHKDofOZT9W0Ppt0V 484149419 MCO Riesgo PLD: LOW Creado el: [D…" at bounding box center [620, 260] width 810 height 44
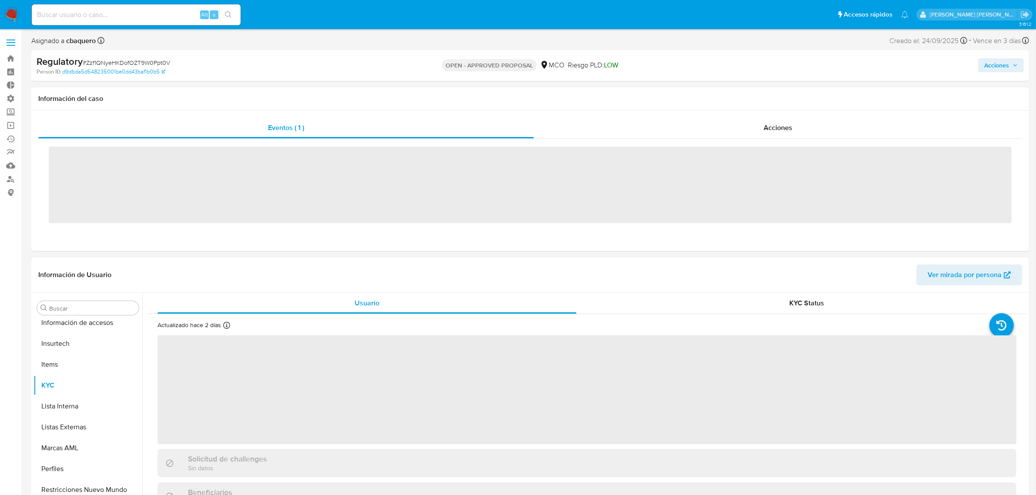
scroll to position [409, 0]
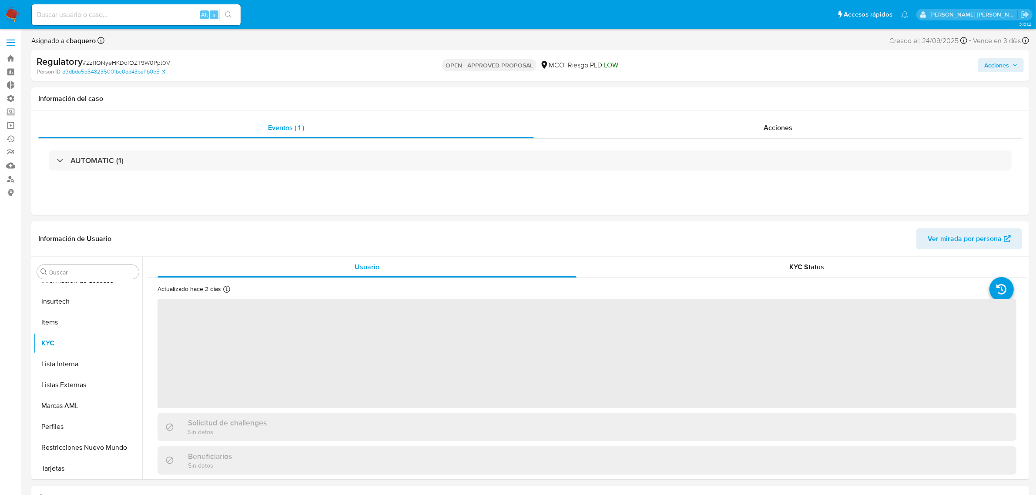
select select "10"
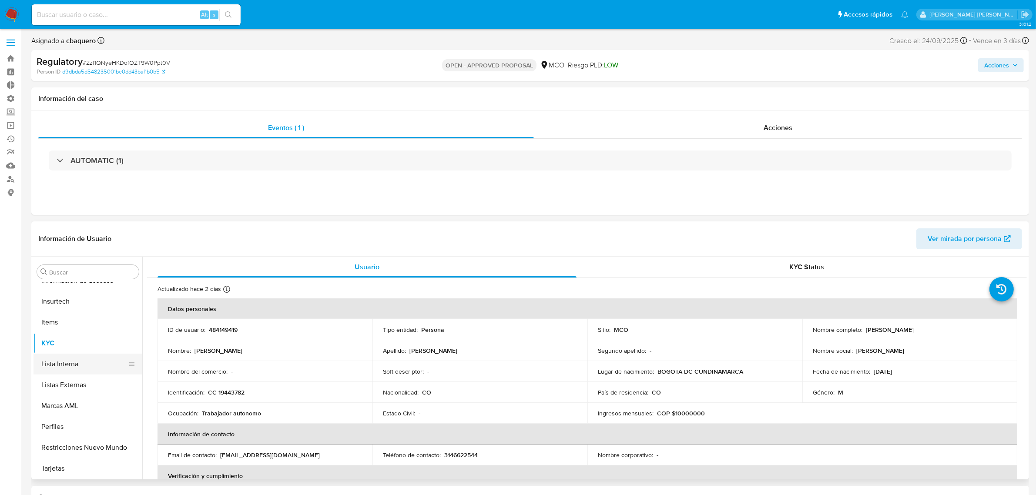
click at [64, 369] on button "Lista Interna" at bounding box center [85, 364] width 102 height 21
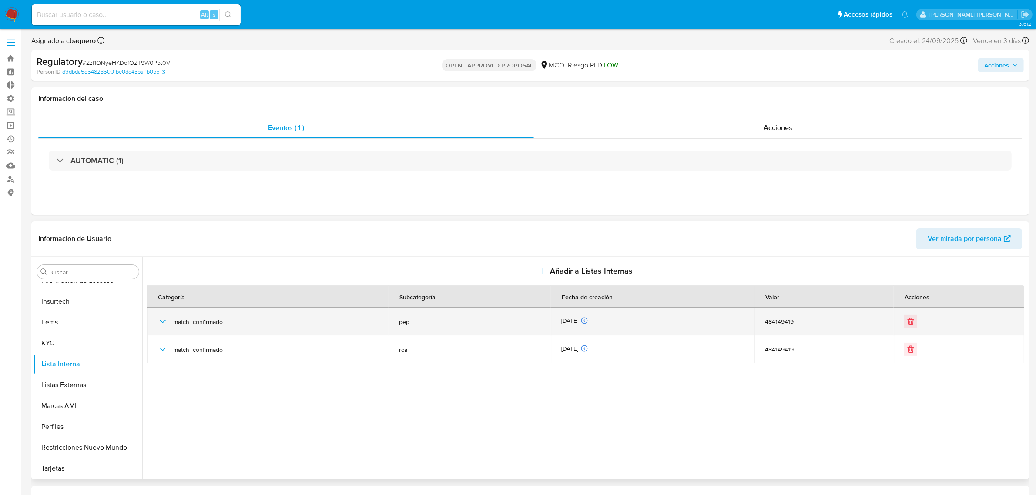
click at [162, 323] on icon "button" at bounding box center [163, 321] width 10 height 10
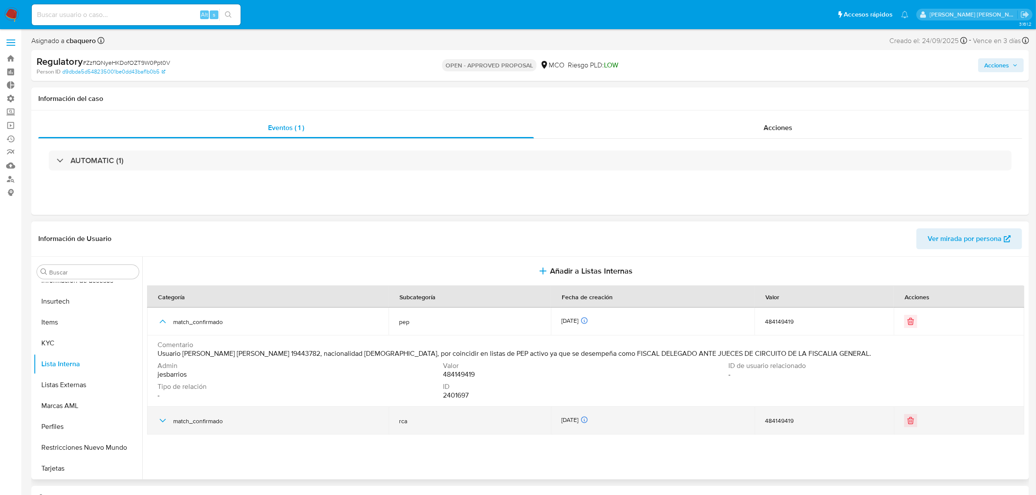
click at [162, 424] on icon "button" at bounding box center [163, 421] width 10 height 10
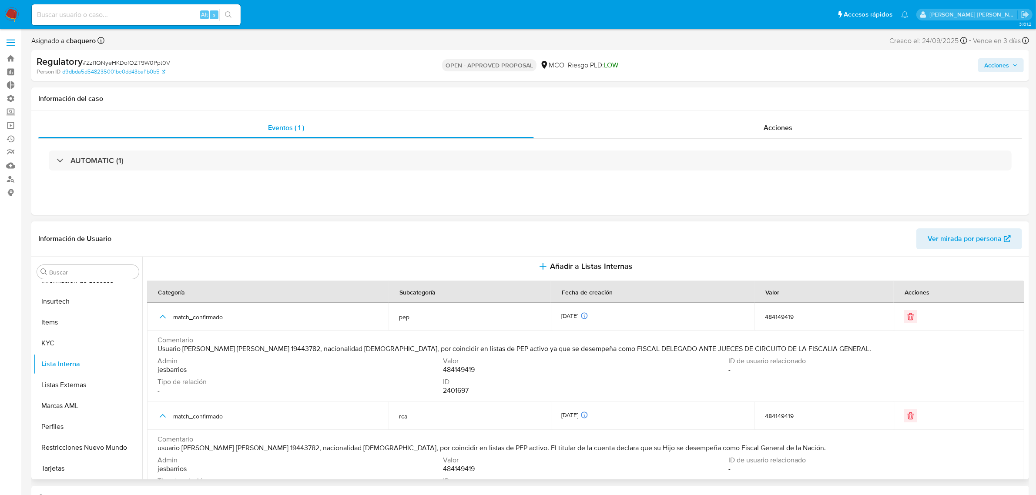
scroll to position [0, 0]
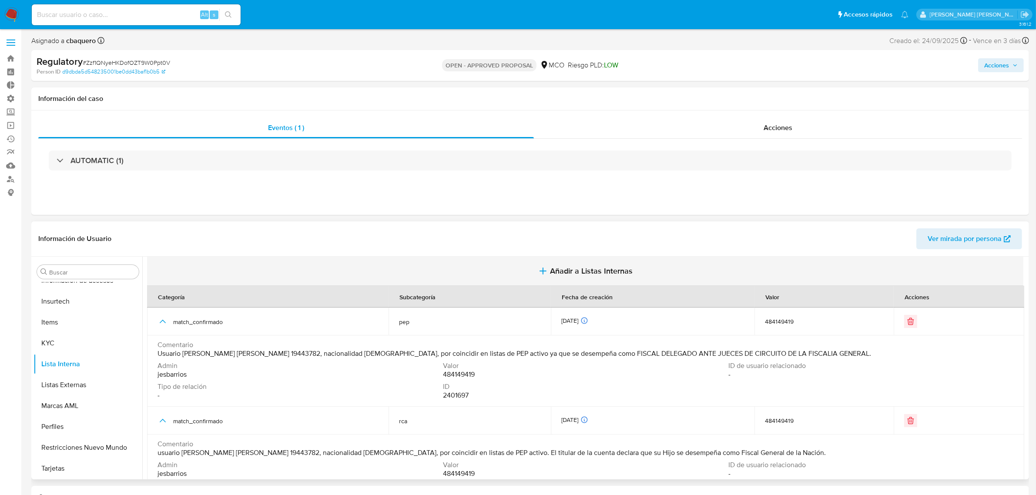
click at [601, 269] on span "Añadir a Listas Internas" at bounding box center [591, 271] width 83 height 10
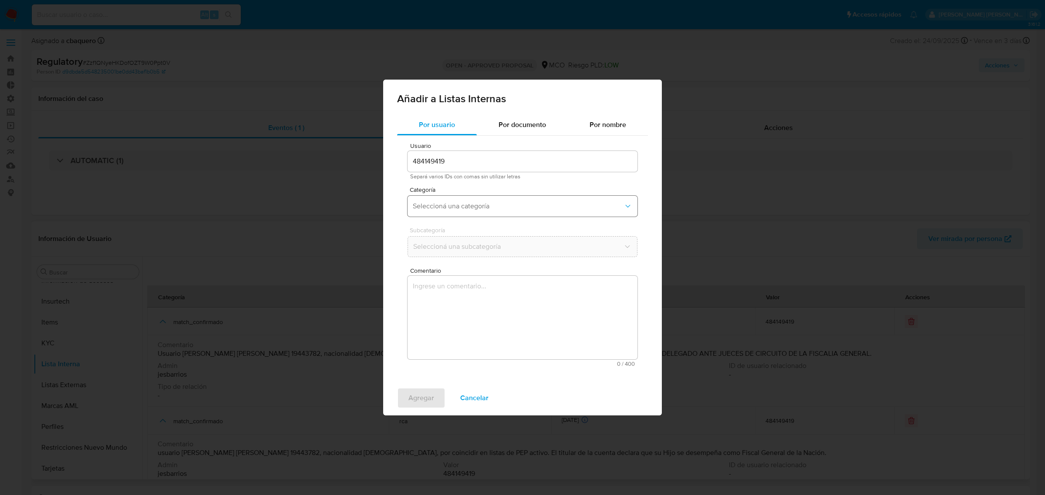
click at [461, 210] on span "Seleccioná una categoría" at bounding box center [518, 206] width 211 height 9
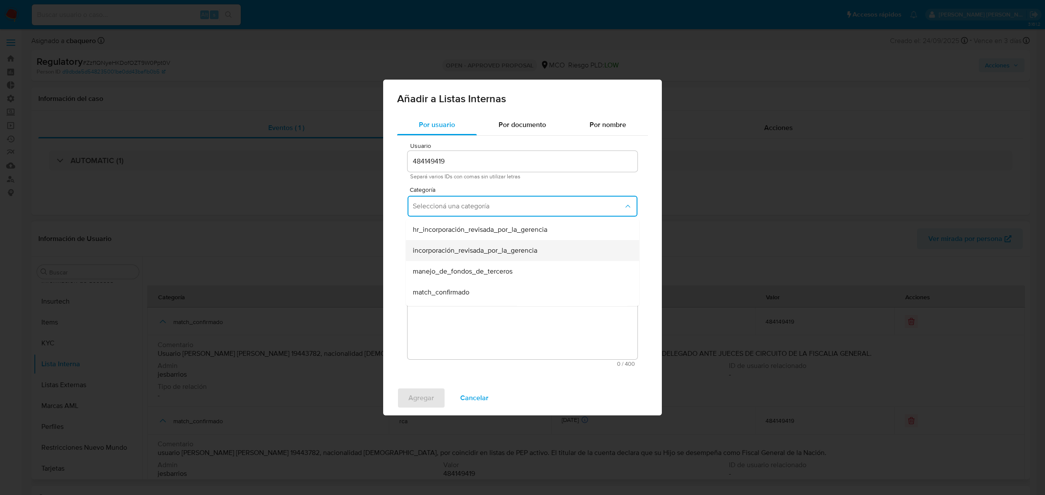
click at [451, 249] on span "incorporación_revisada_por_la_gerencia" at bounding box center [475, 250] width 124 height 9
click at [431, 252] on button "Seleccioná una subcategoría" at bounding box center [522, 246] width 230 height 21
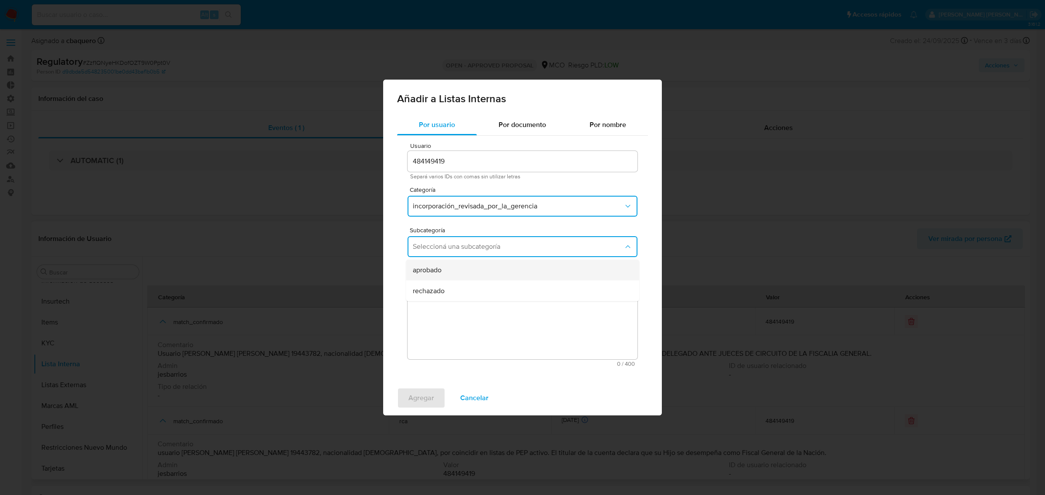
click at [437, 267] on span "aprobado" at bounding box center [427, 270] width 29 height 9
click at [452, 325] on textarea "Comentario" at bounding box center [522, 318] width 230 height 84
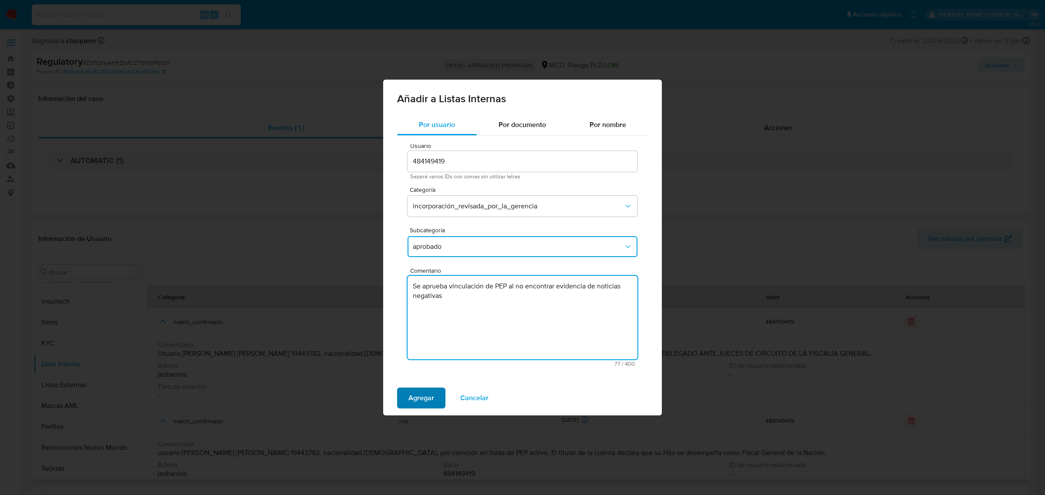
type textarea "Se aprueba vinculación de PEP al no encontrar evidencia de noticias negativas"
click at [421, 402] on span "Agregar" at bounding box center [421, 398] width 26 height 19
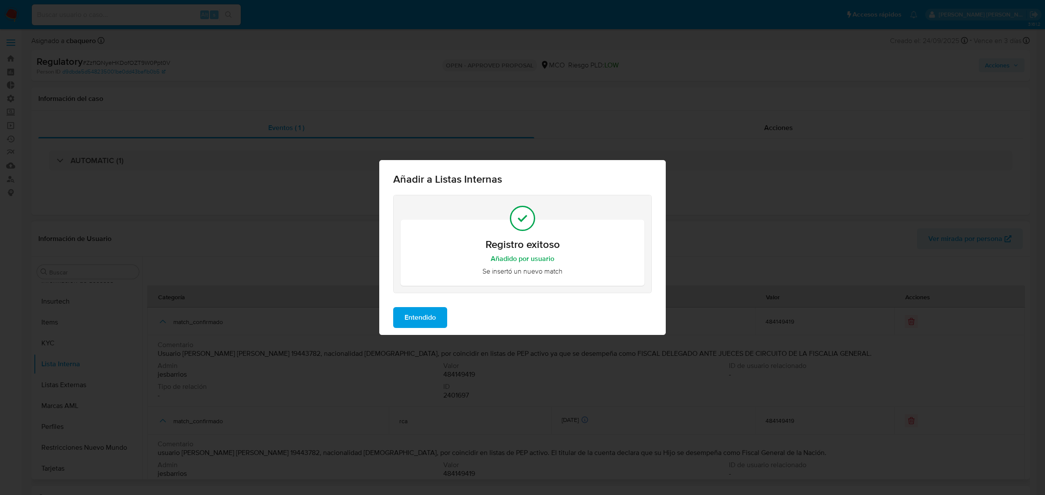
click at [420, 321] on span "Entendido" at bounding box center [419, 317] width 31 height 19
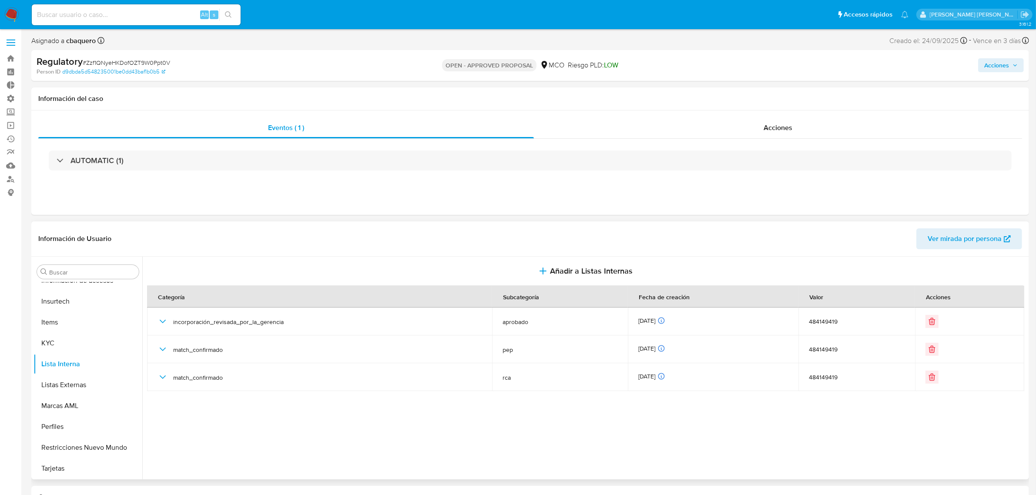
click at [982, 67] on button "Acciones" at bounding box center [1002, 65] width 46 height 14
click at [771, 83] on div "Resolución del caso Alt r" at bounding box center [764, 93] width 83 height 23
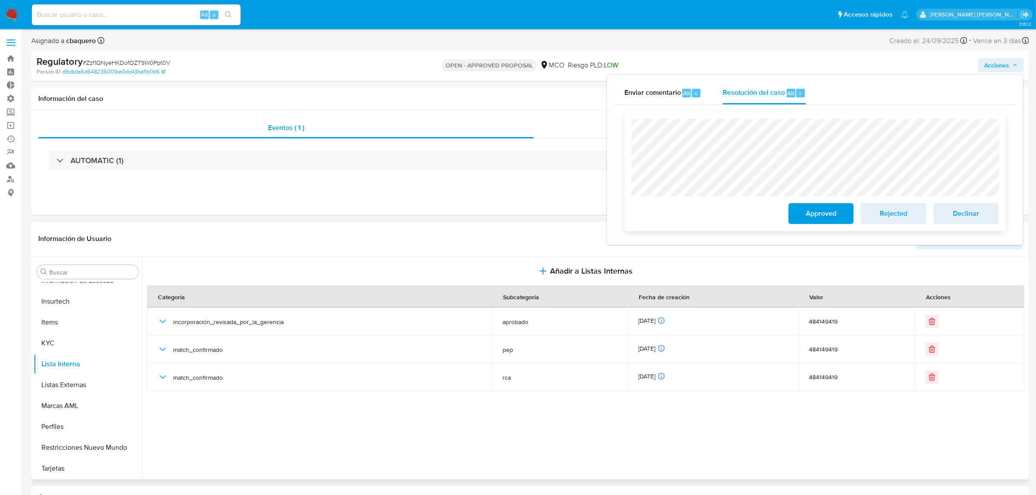
click at [801, 212] on span "Approved" at bounding box center [821, 213] width 43 height 19
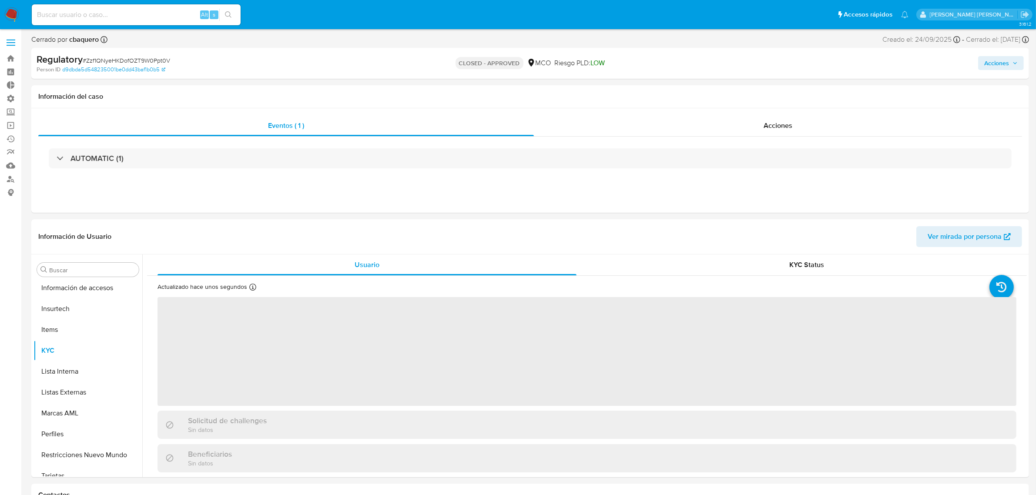
scroll to position [409, 0]
select select "10"
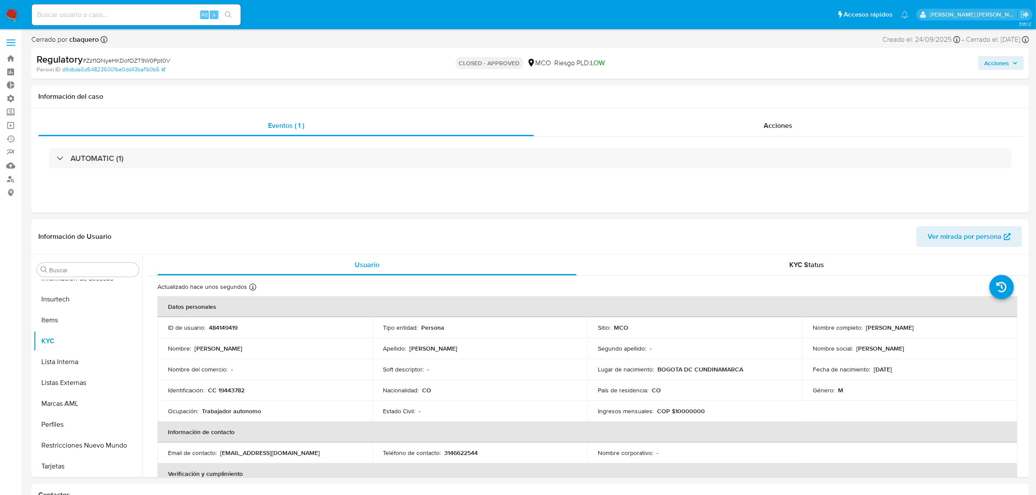
click at [10, 11] on img at bounding box center [11, 14] width 15 height 15
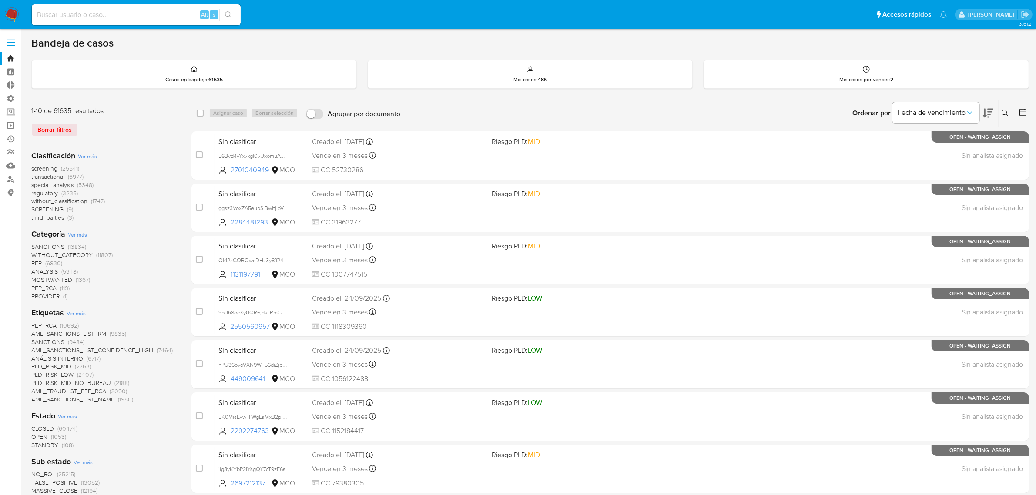
click at [11, 40] on span at bounding box center [11, 39] width 9 height 1
click at [0, 0] on input "checkbox" at bounding box center [0, 0] width 0 height 0
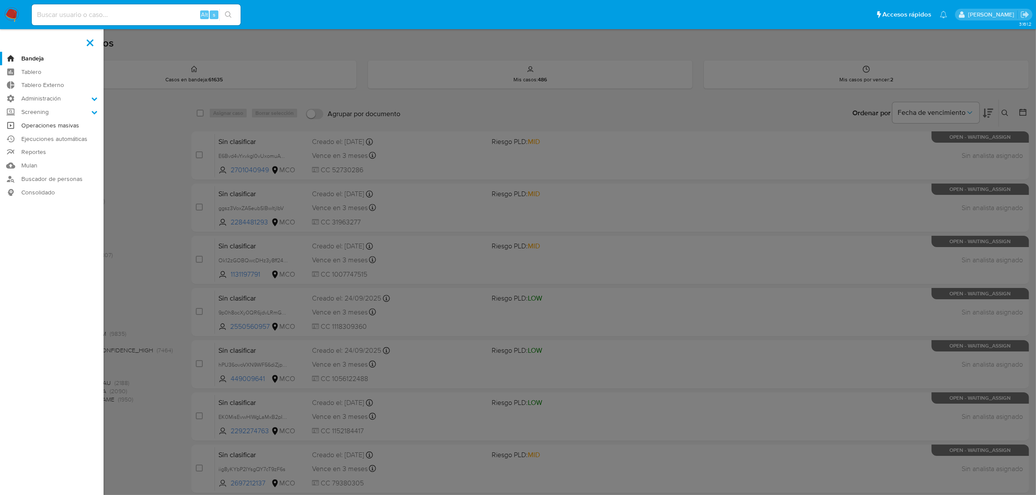
click at [46, 128] on link "Operaciones masivas" at bounding box center [52, 125] width 104 height 13
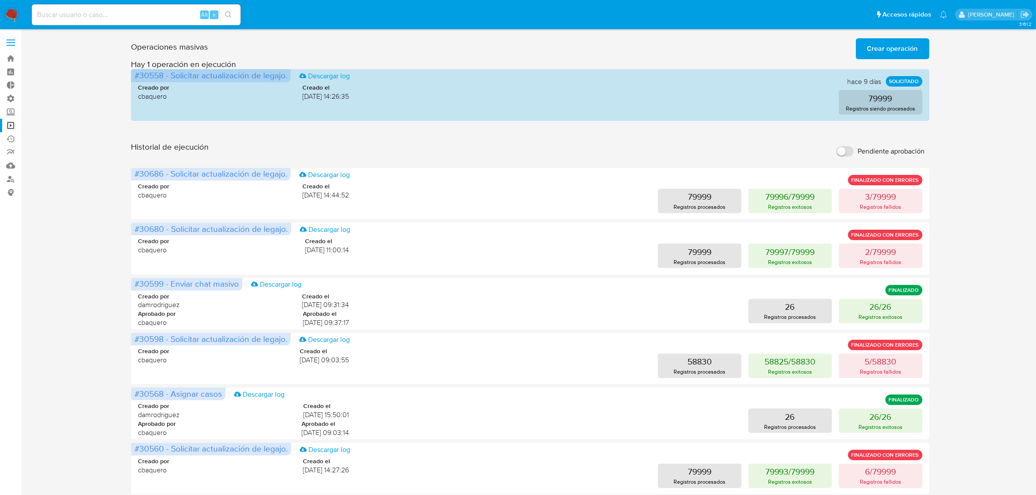
click at [13, 45] on span at bounding box center [11, 45] width 9 height 1
click at [0, 0] on input "checkbox" at bounding box center [0, 0] width 0 height 0
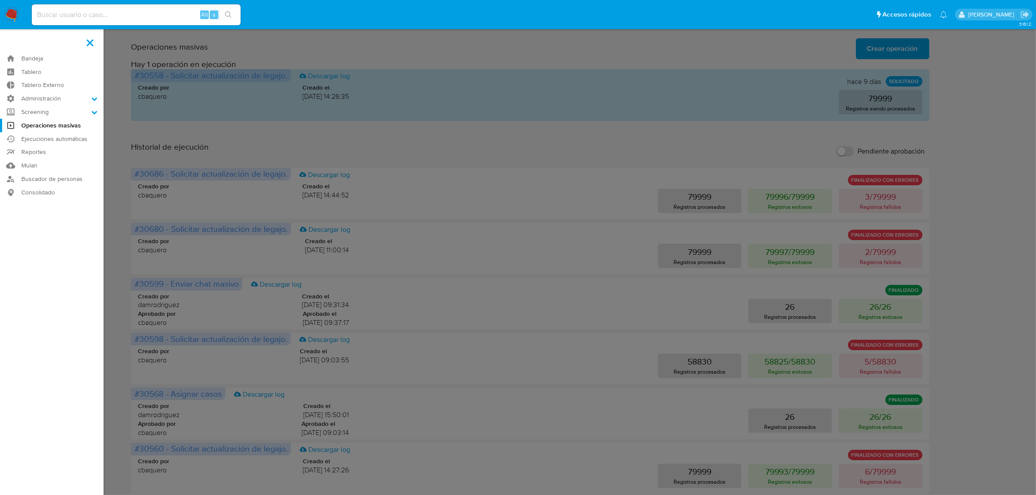
click at [330, 159] on label at bounding box center [518, 247] width 1036 height 495
click at [0, 0] on input "checkbox" at bounding box center [0, 0] width 0 height 0
